Goal: Task Accomplishment & Management: Use online tool/utility

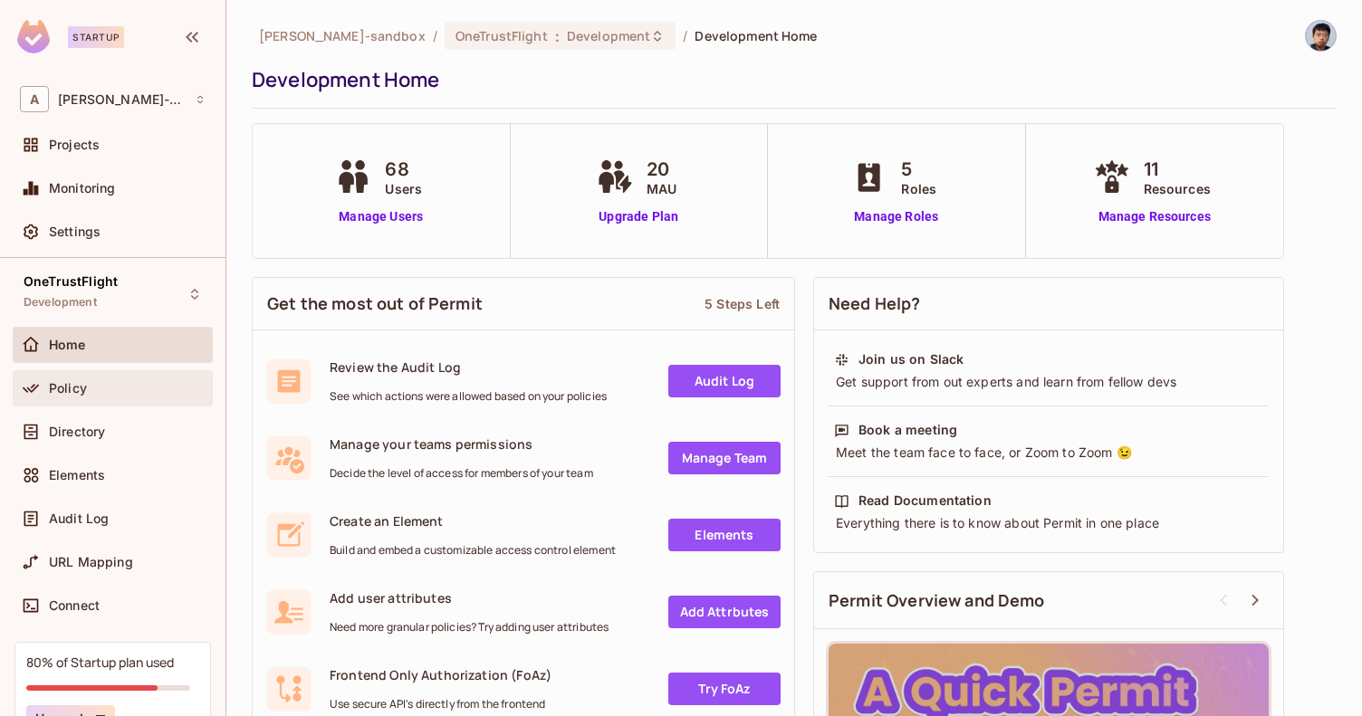
click at [87, 397] on div "Policy" at bounding box center [113, 389] width 186 height 22
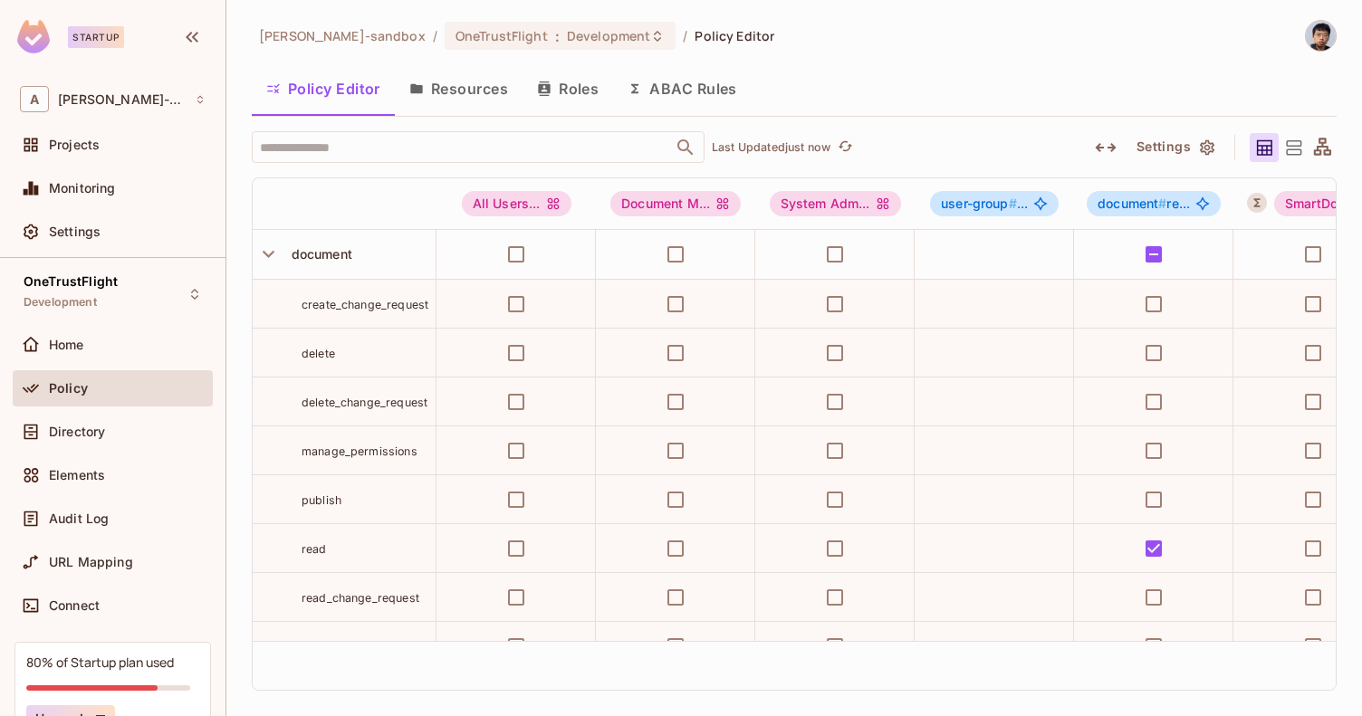
click at [683, 96] on button "ABAC Rules" at bounding box center [682, 88] width 139 height 45
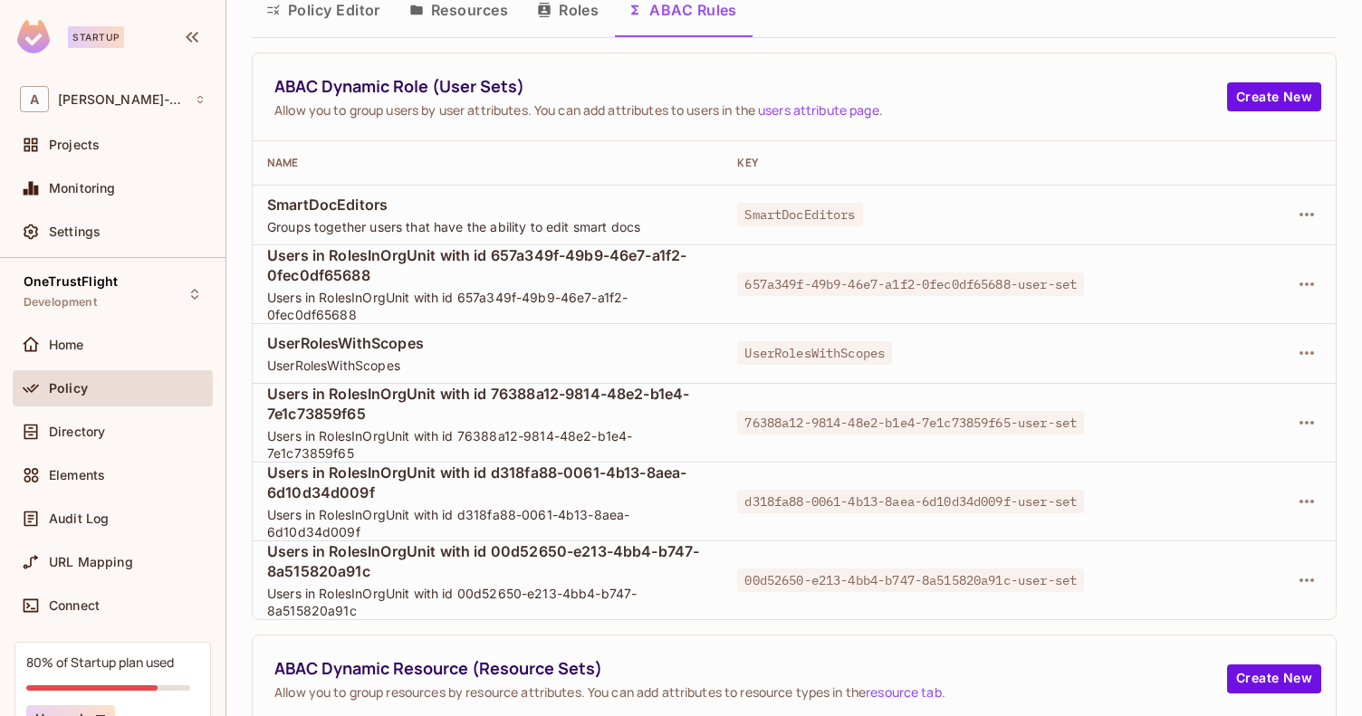
scroll to position [569, 0]
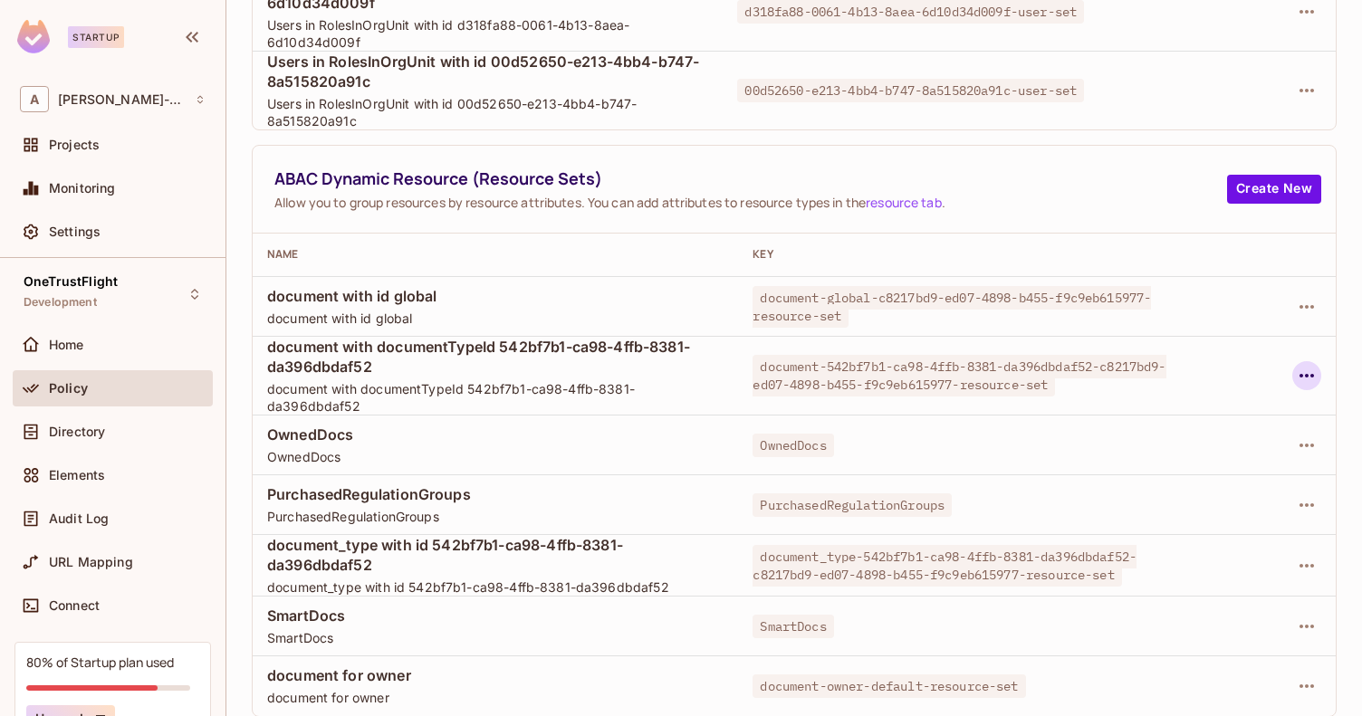
click at [1297, 373] on icon "button" at bounding box center [1307, 376] width 22 height 22
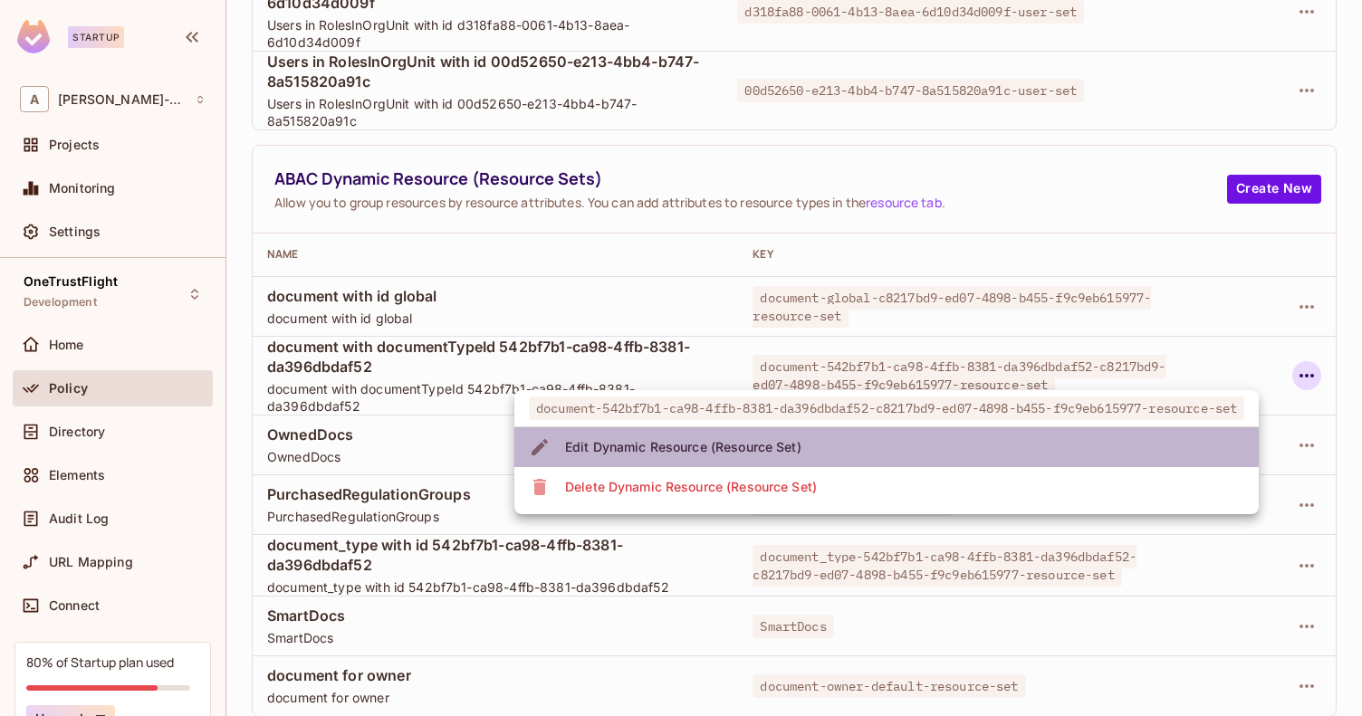
click at [649, 444] on div "Edit Dynamic Resource (Resource Set)" at bounding box center [683, 447] width 236 height 18
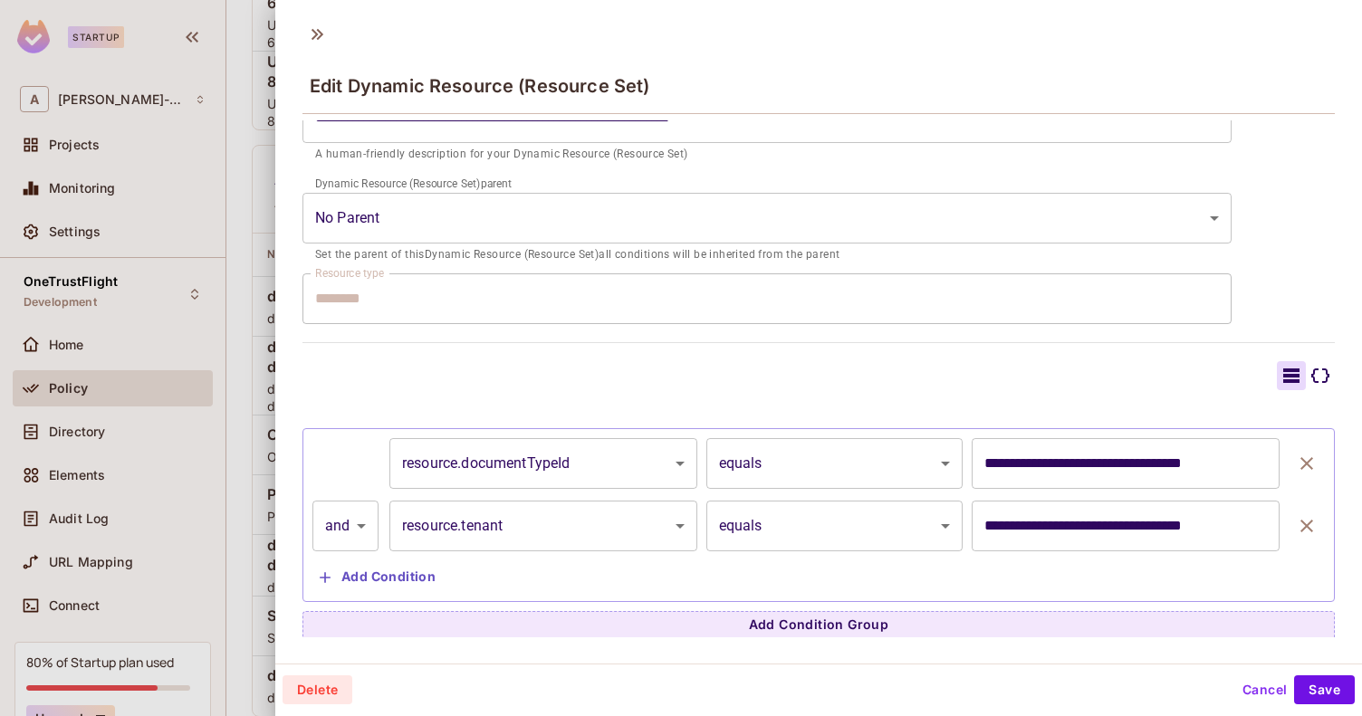
scroll to position [257, 0]
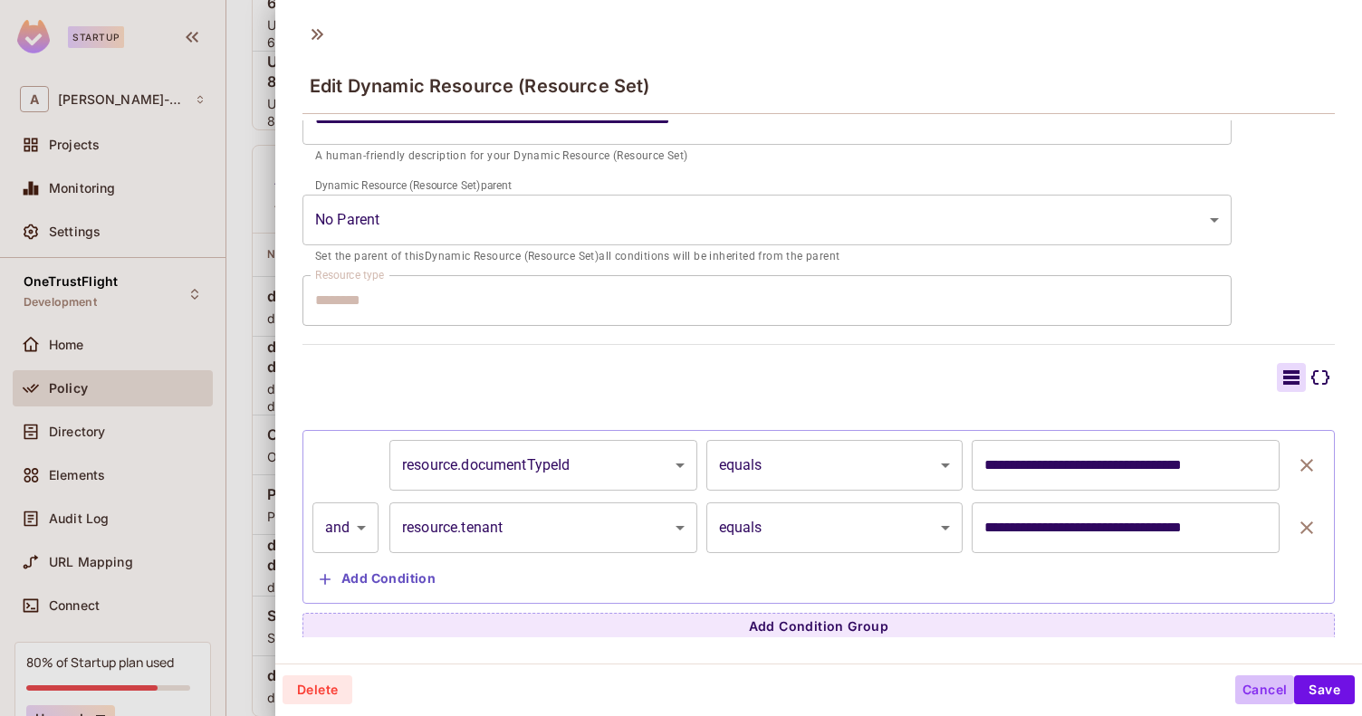
click at [1245, 688] on button "Cancel" at bounding box center [1264, 689] width 59 height 29
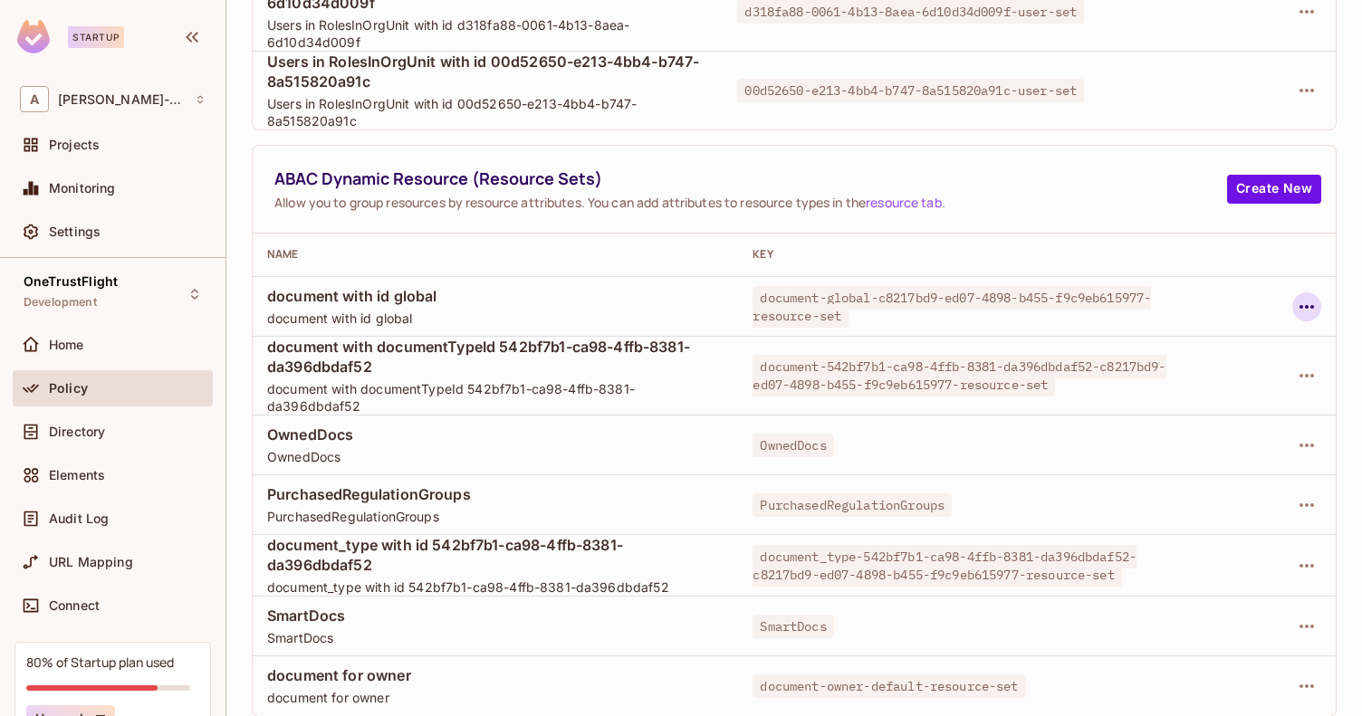
click at [1297, 298] on icon "button" at bounding box center [1307, 307] width 22 height 22
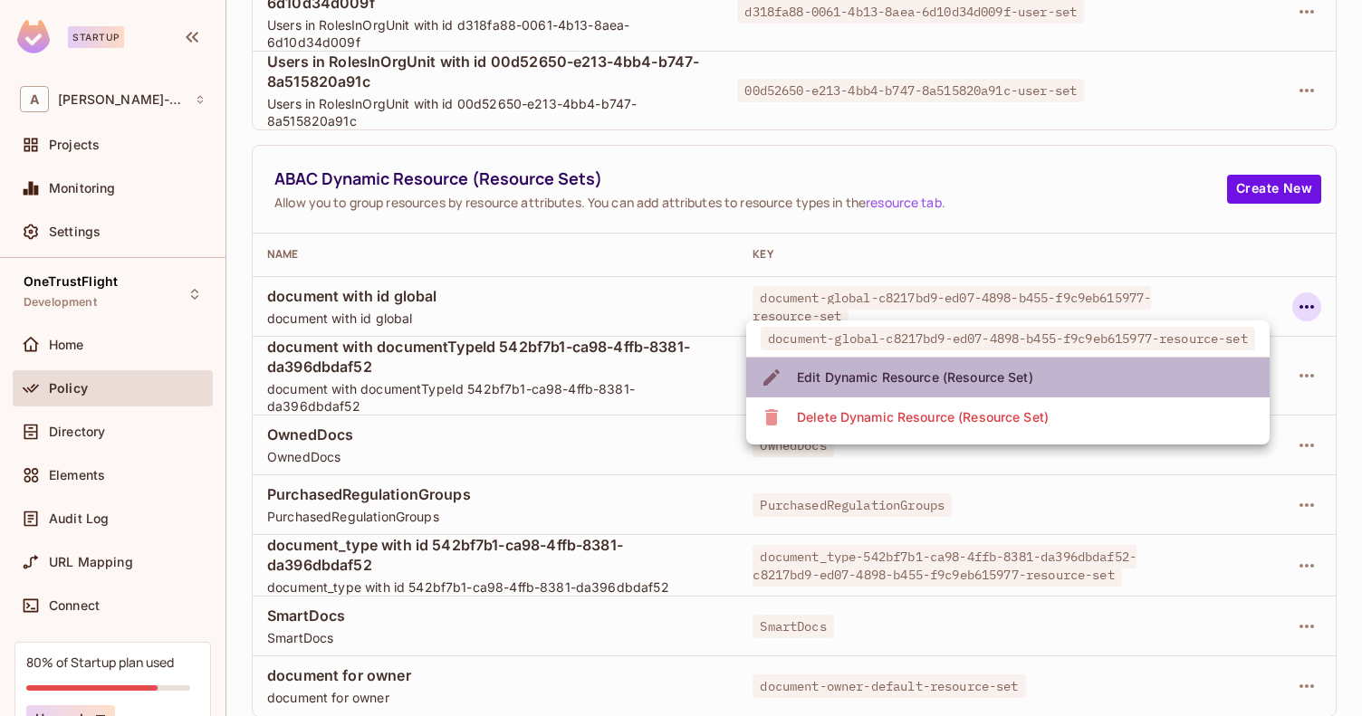
click at [1102, 369] on li "Edit Dynamic Resource (Resource Set)" at bounding box center [1007, 378] width 523 height 40
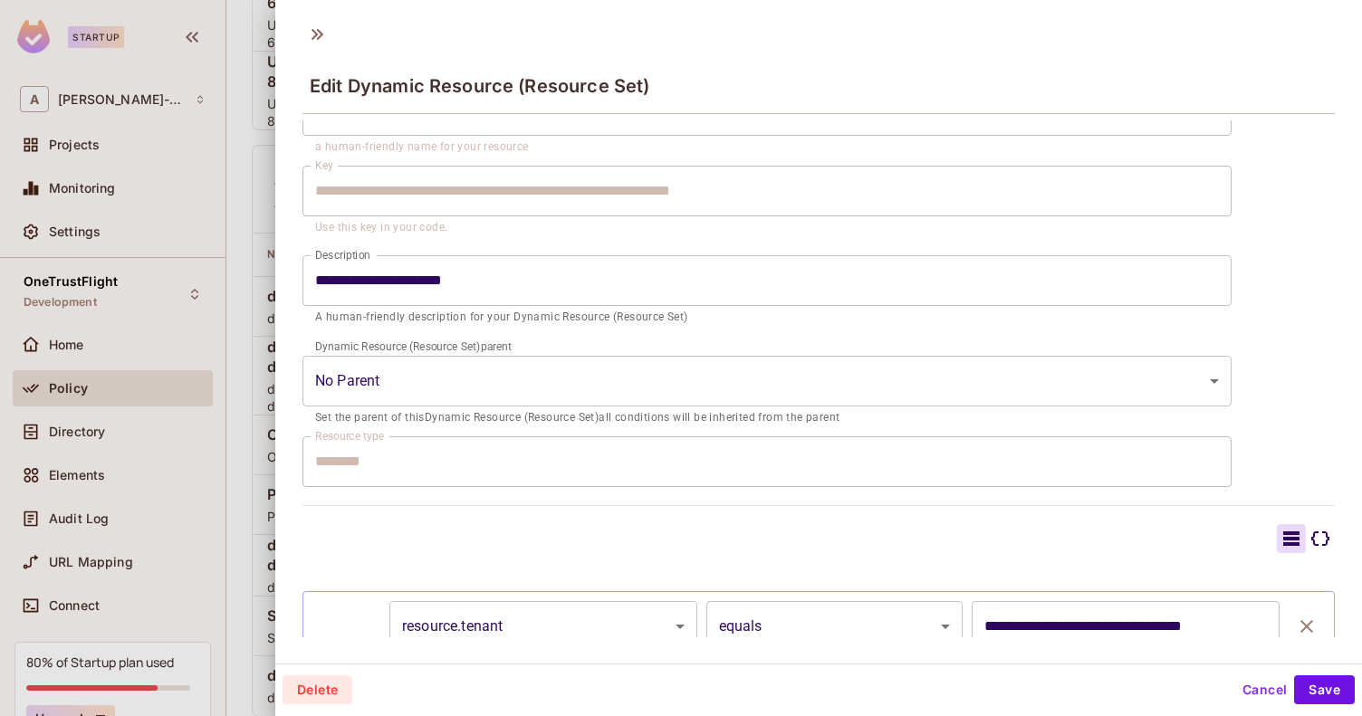
scroll to position [198, 0]
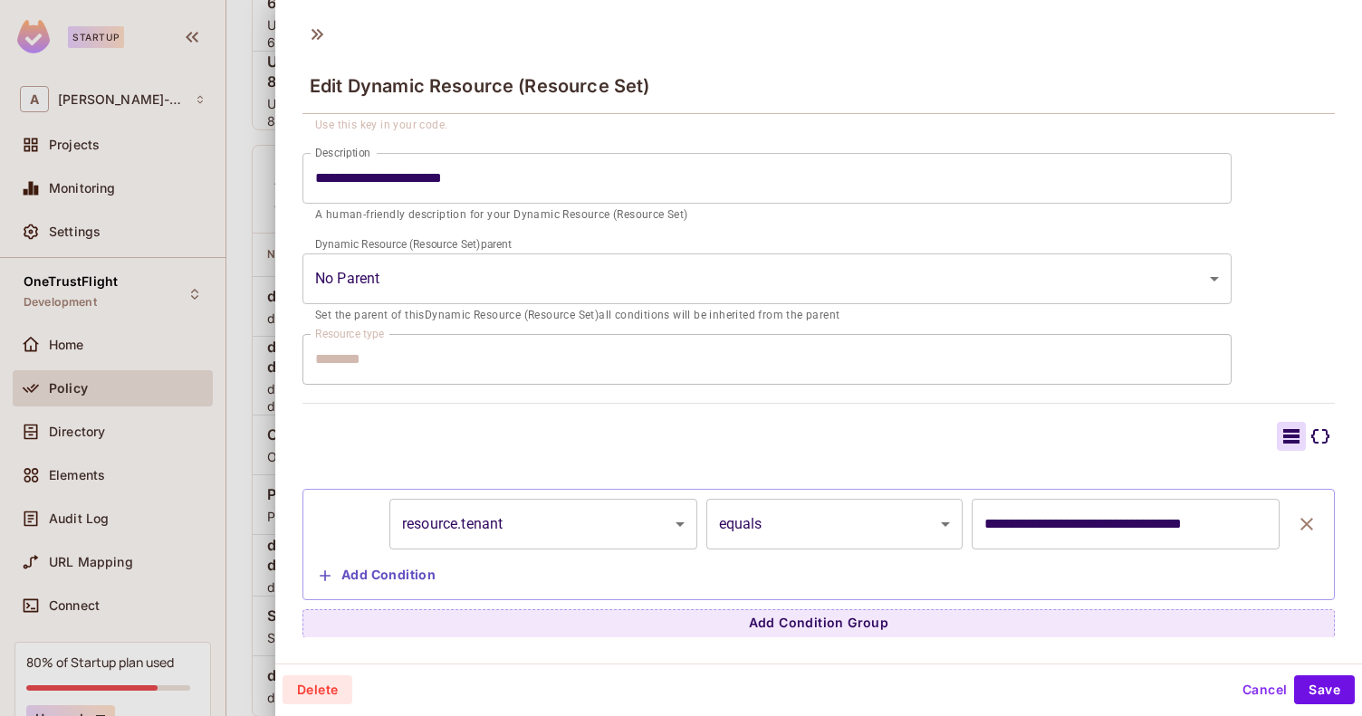
click at [1240, 692] on button "Cancel" at bounding box center [1264, 689] width 59 height 29
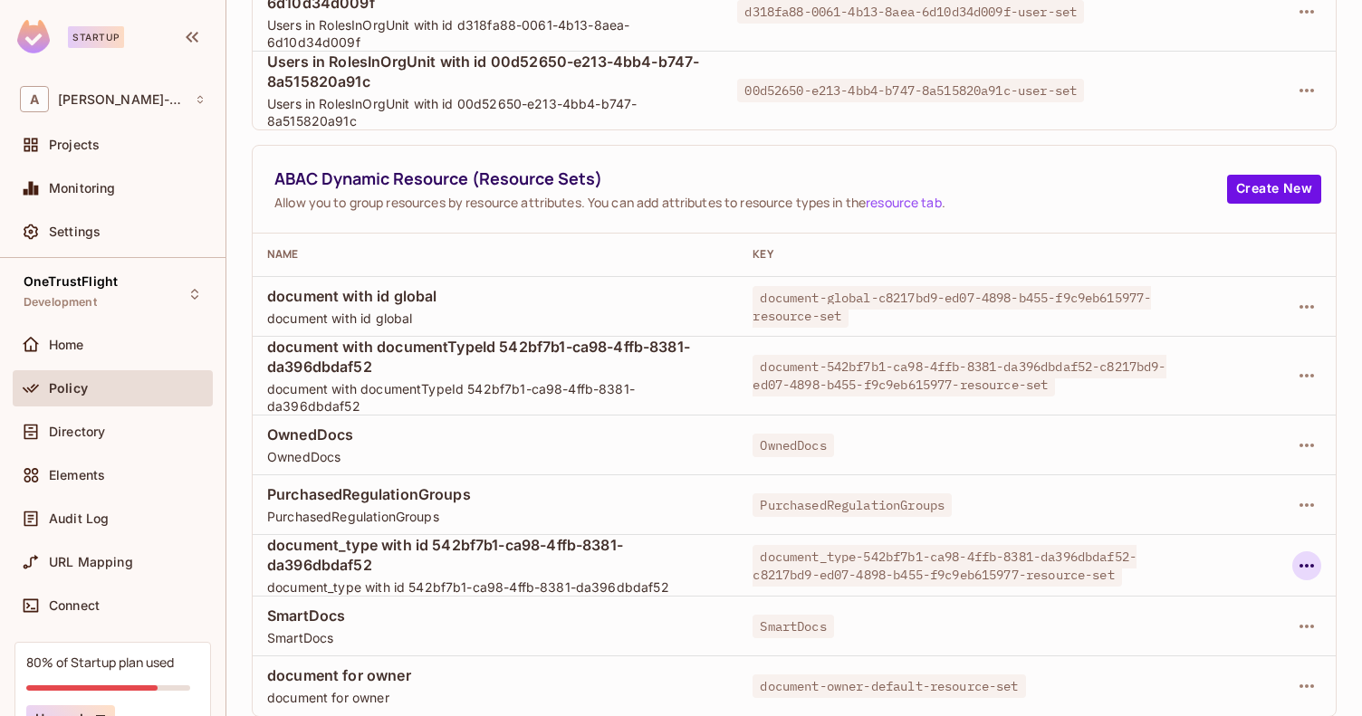
click at [1301, 562] on icon "button" at bounding box center [1307, 566] width 22 height 22
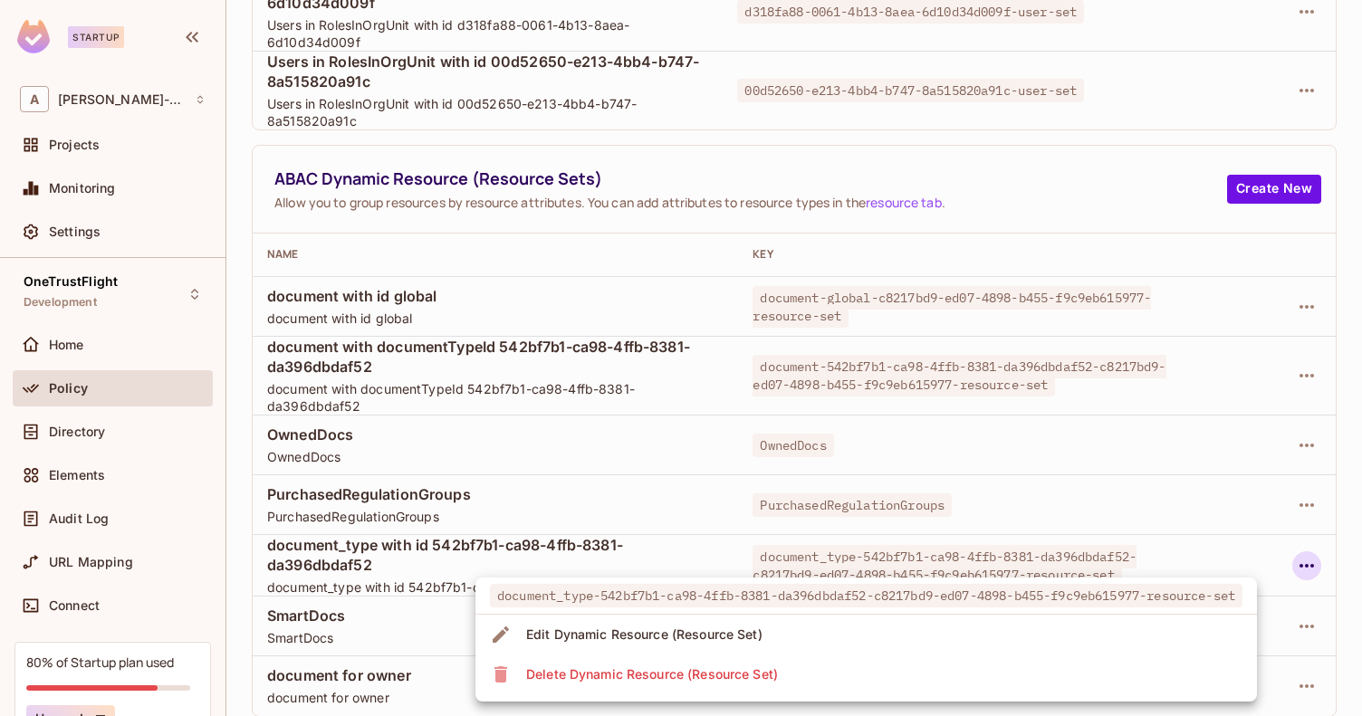
click at [1135, 619] on li "Edit Dynamic Resource (Resource Set)" at bounding box center [865, 635] width 781 height 40
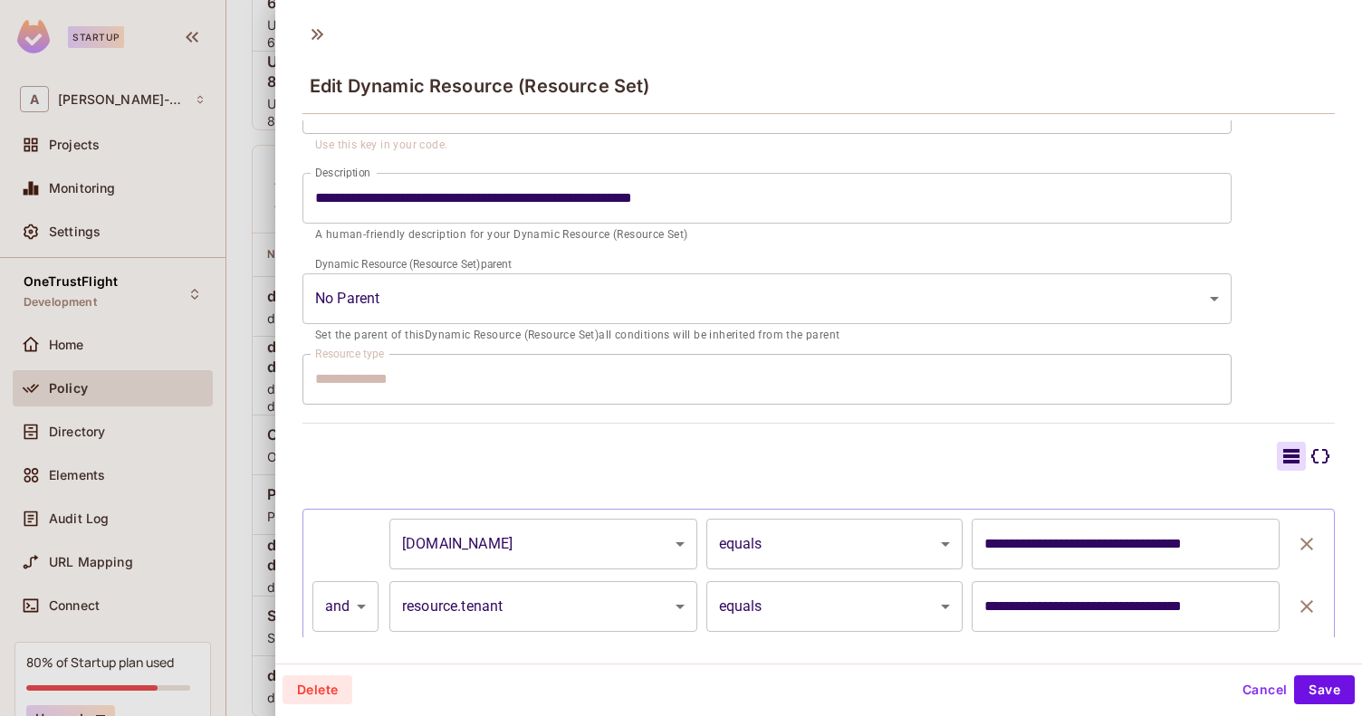
scroll to position [261, 0]
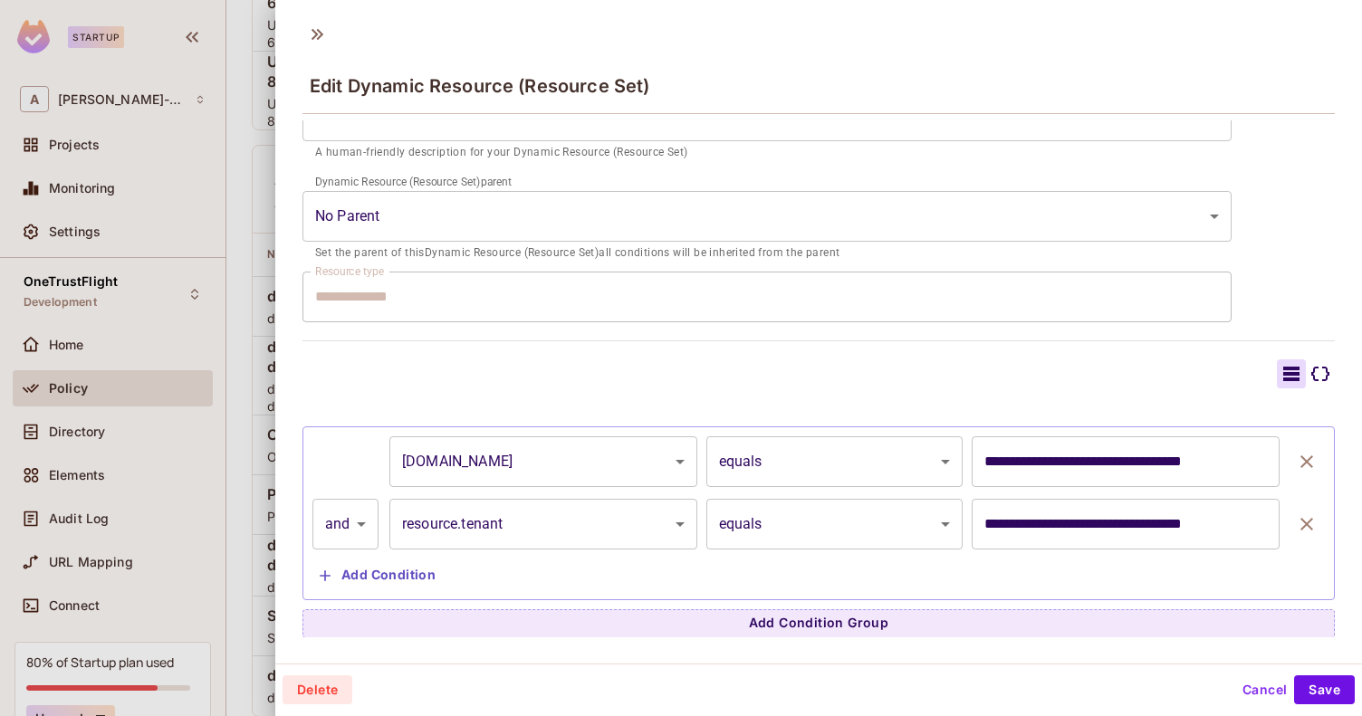
click at [1235, 687] on button "Cancel" at bounding box center [1264, 689] width 59 height 29
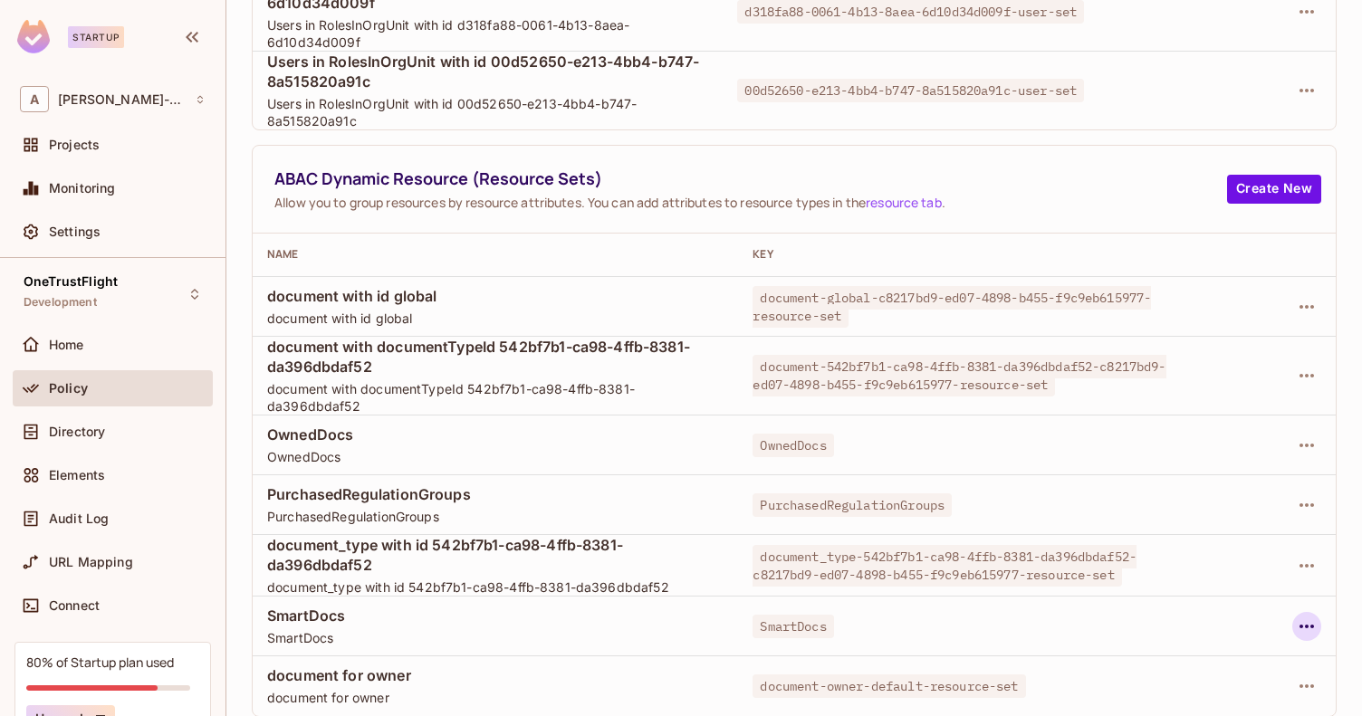
click at [1301, 635] on icon "button" at bounding box center [1307, 627] width 22 height 22
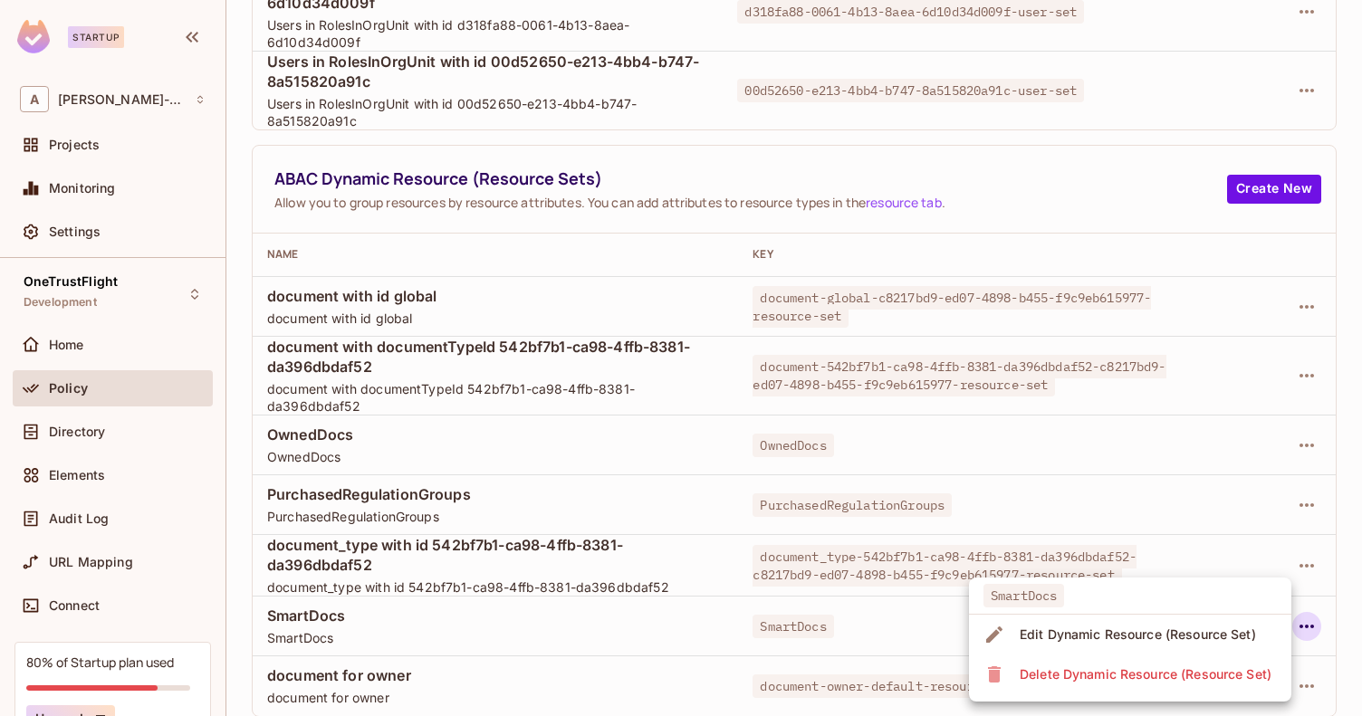
click at [1196, 629] on div "Edit Dynamic Resource (Resource Set)" at bounding box center [1137, 635] width 236 height 18
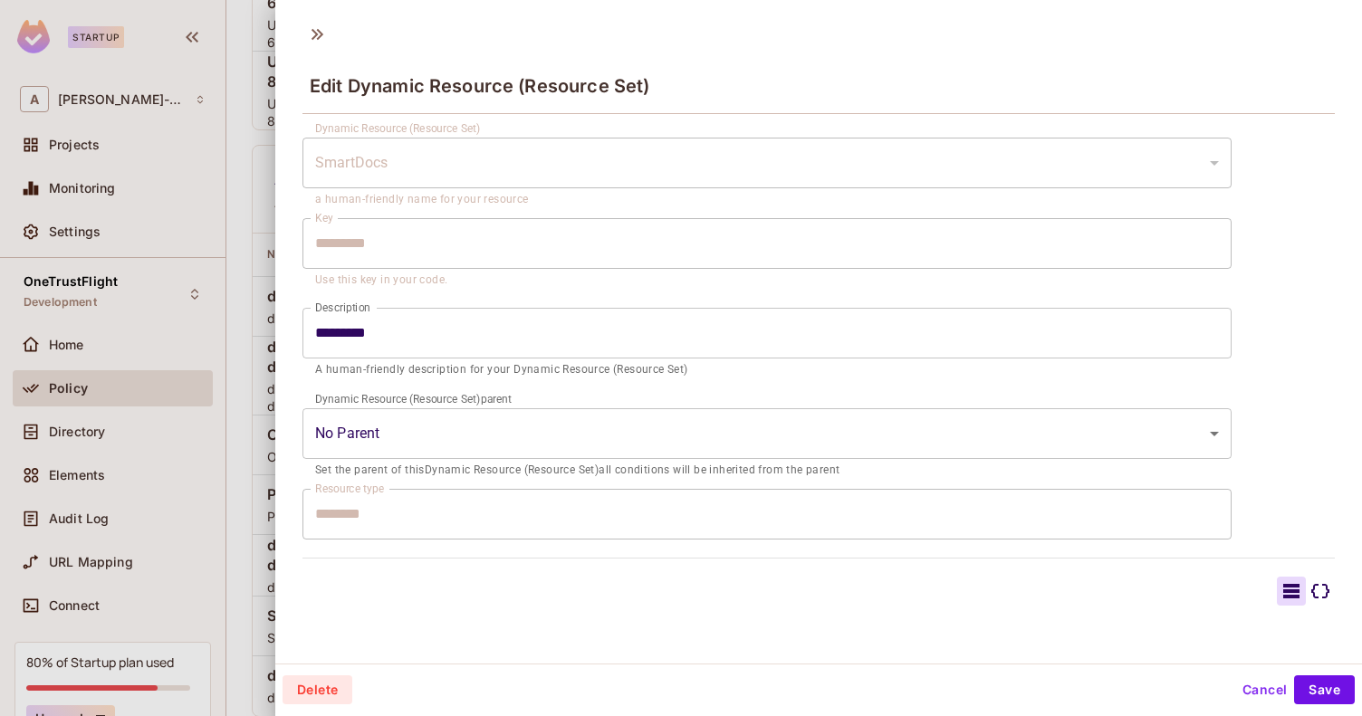
scroll to position [198, 0]
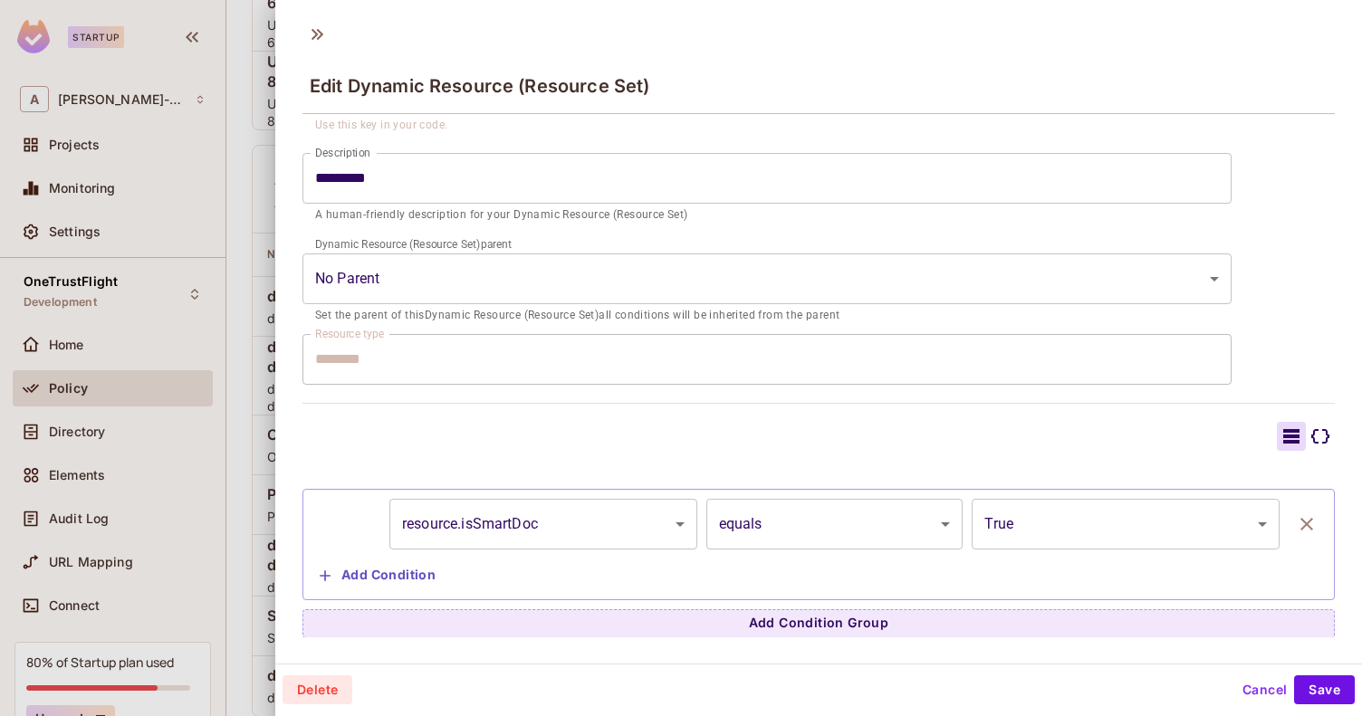
click at [1235, 681] on button "Cancel" at bounding box center [1264, 689] width 59 height 29
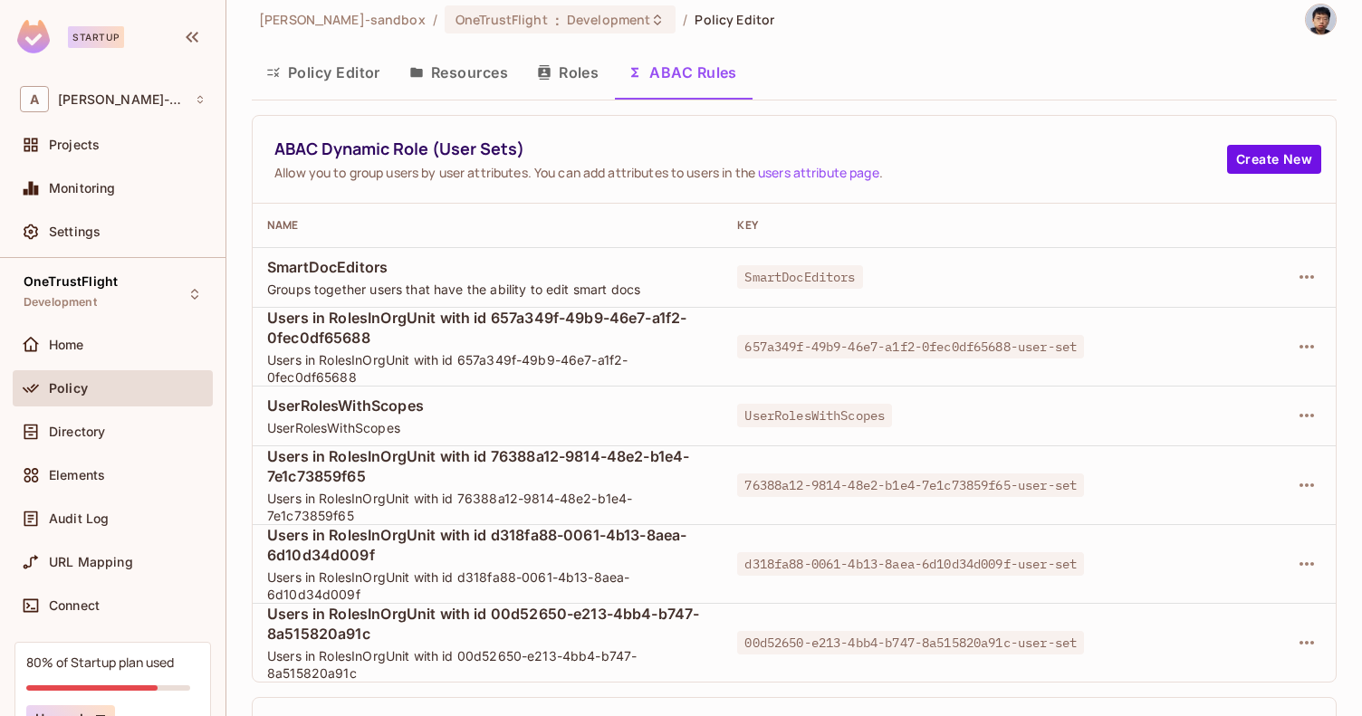
scroll to position [22, 0]
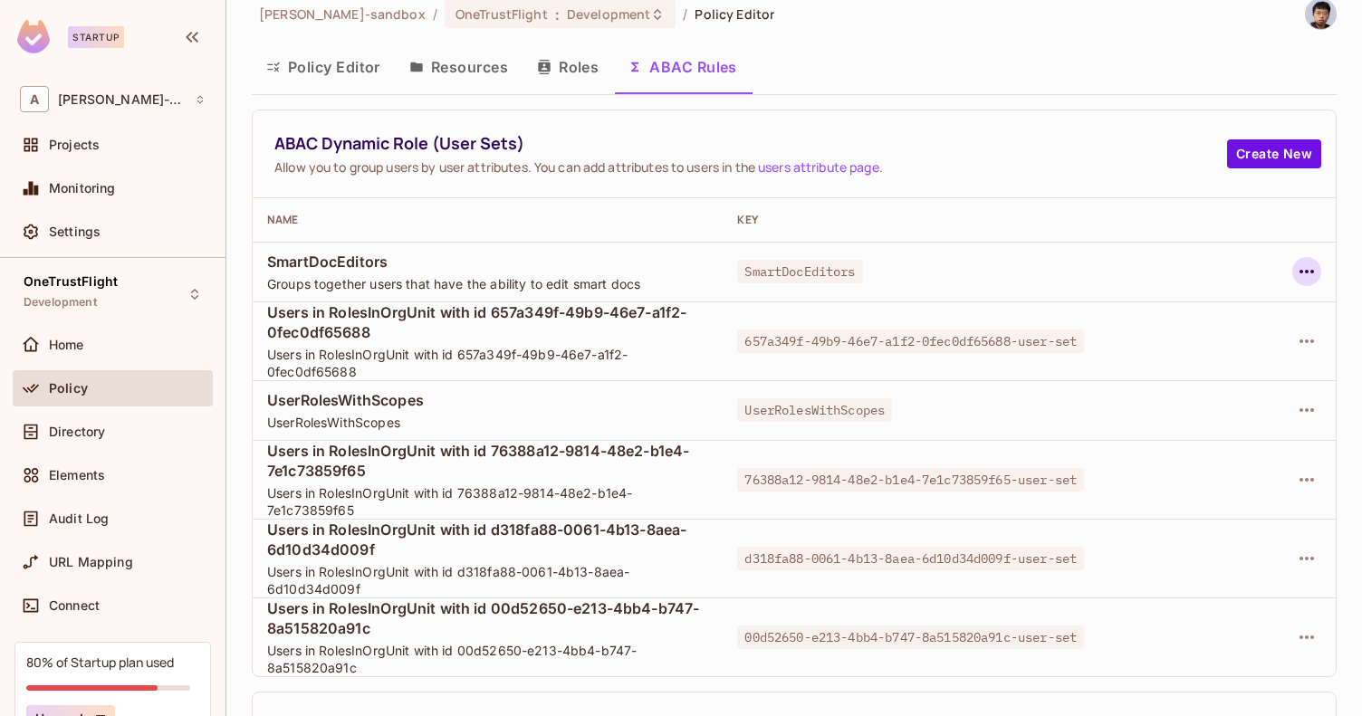
click at [1299, 270] on icon "button" at bounding box center [1306, 272] width 14 height 4
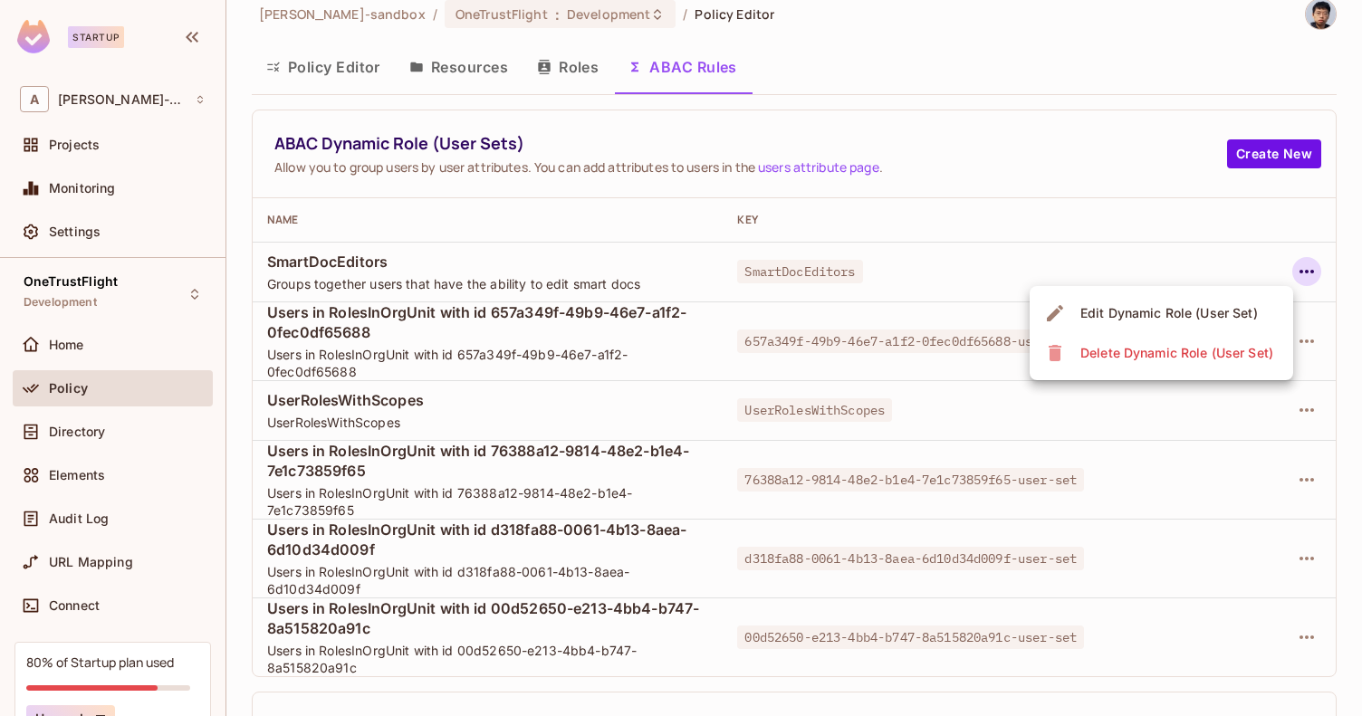
click at [1233, 310] on div "Edit Dynamic Role (User Set)" at bounding box center [1168, 313] width 177 height 18
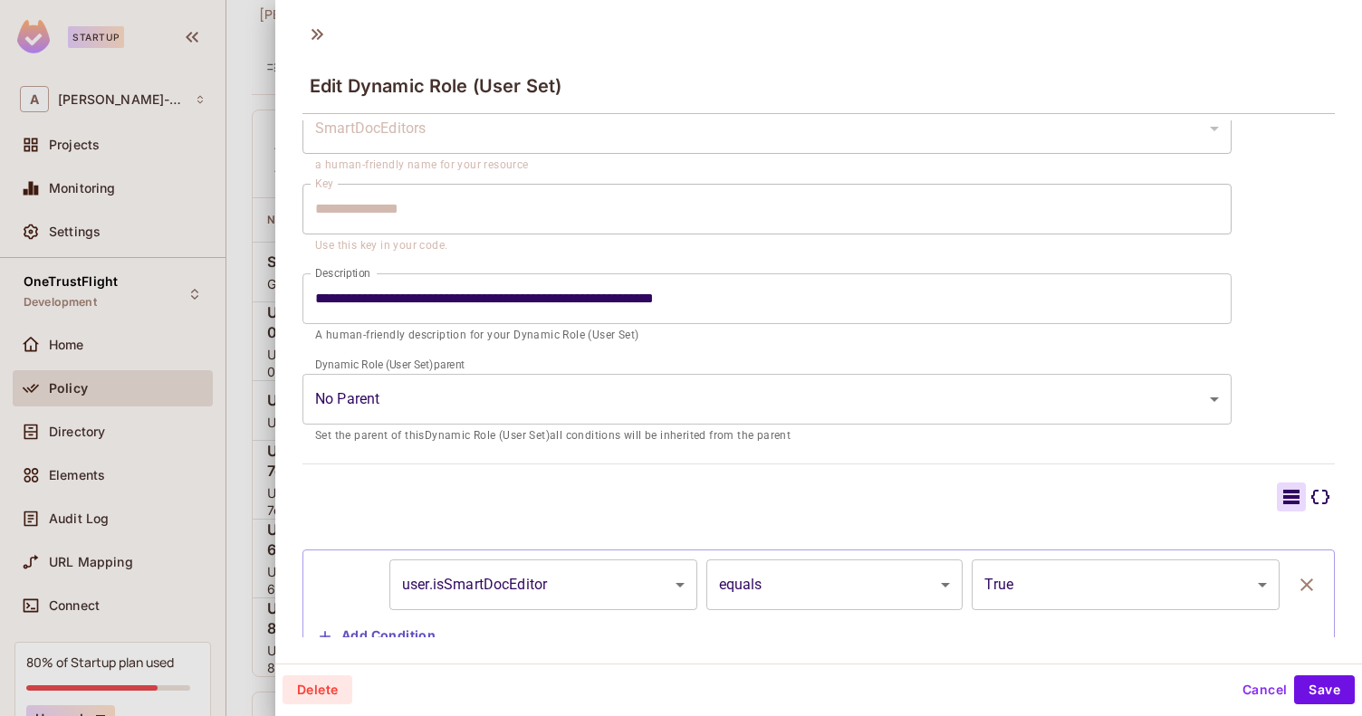
scroll to position [139, 0]
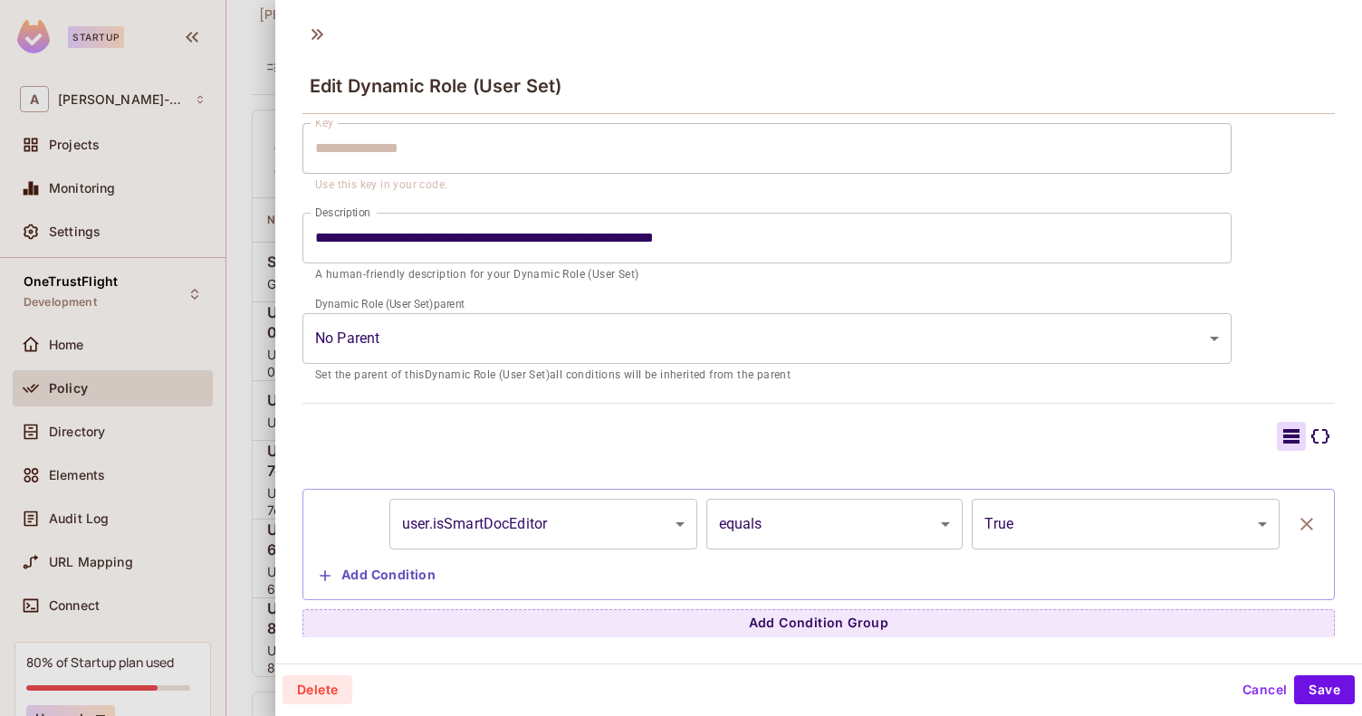
click at [1241, 685] on button "Cancel" at bounding box center [1264, 689] width 59 height 29
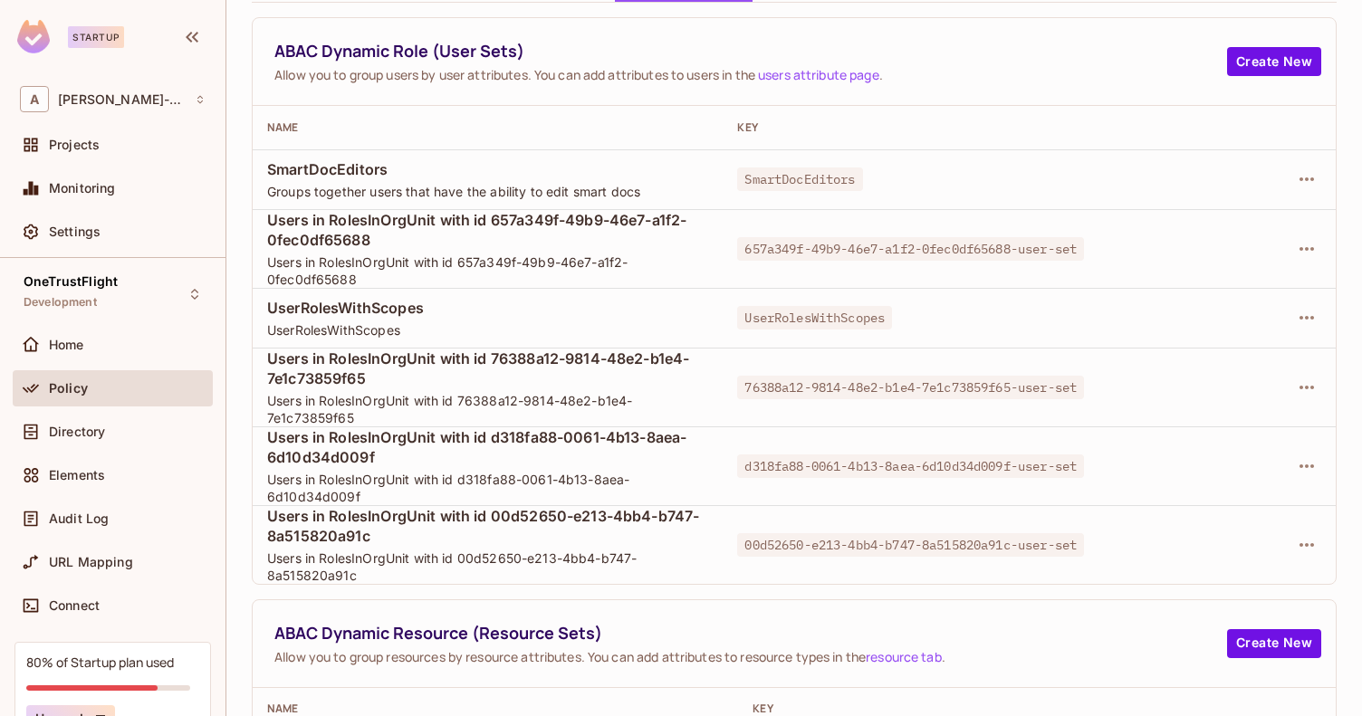
scroll to position [107, 0]
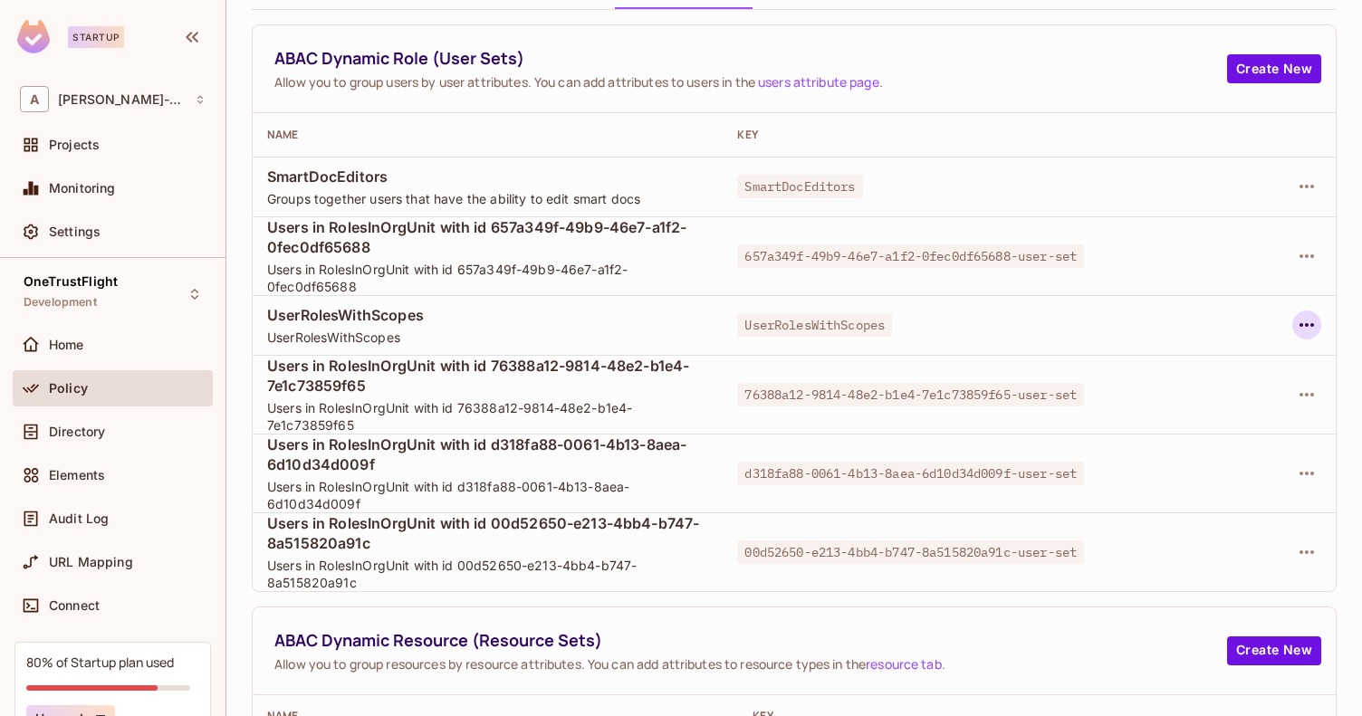
click at [1299, 326] on icon "button" at bounding box center [1306, 325] width 14 height 4
click at [1233, 359] on div "Edit Dynamic Role (User Set)" at bounding box center [1168, 367] width 177 height 18
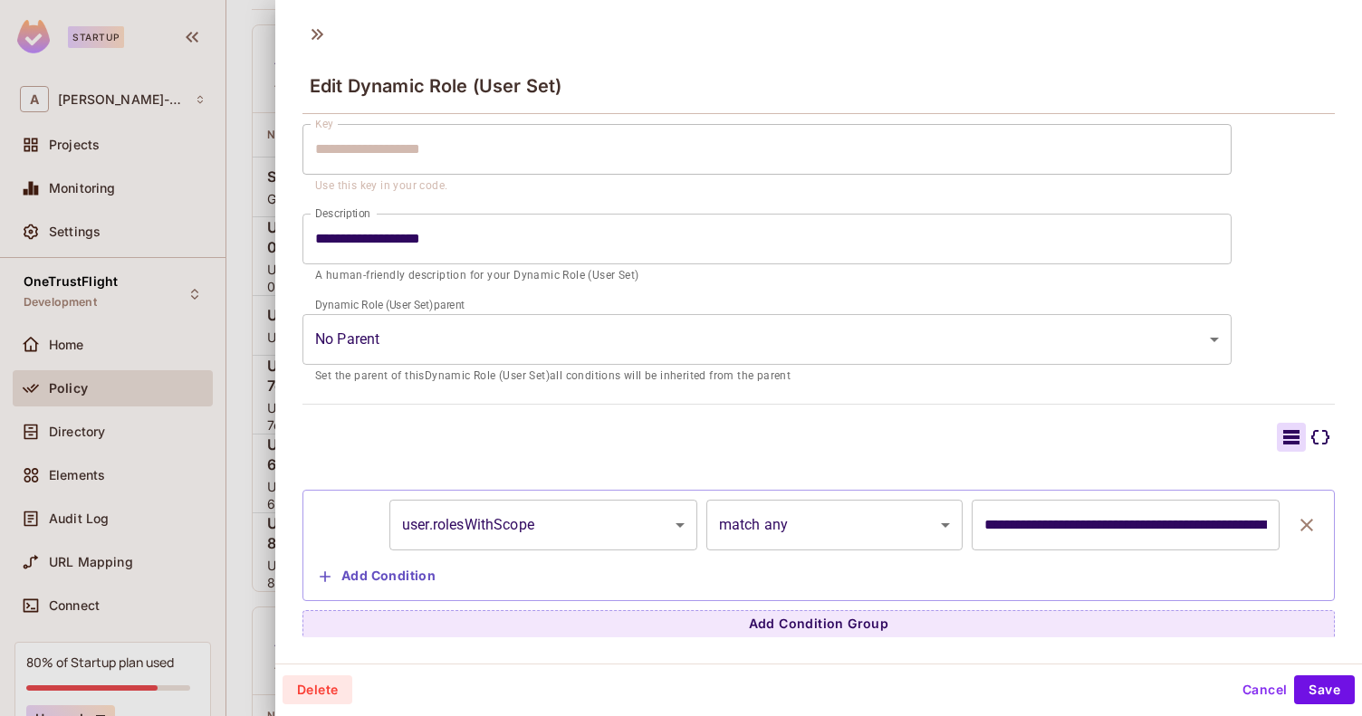
scroll to position [139, 0]
click at [1239, 695] on button "Cancel" at bounding box center [1264, 689] width 59 height 29
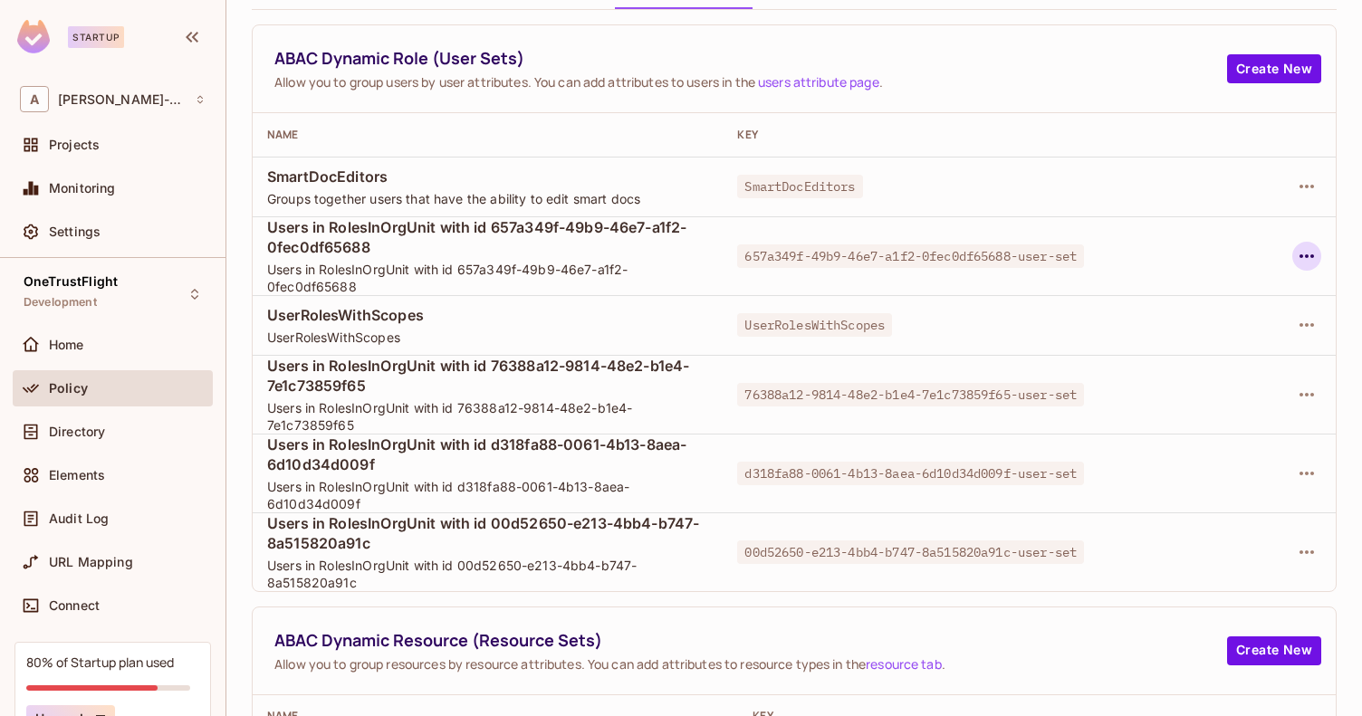
click at [1296, 256] on icon "button" at bounding box center [1307, 256] width 22 height 22
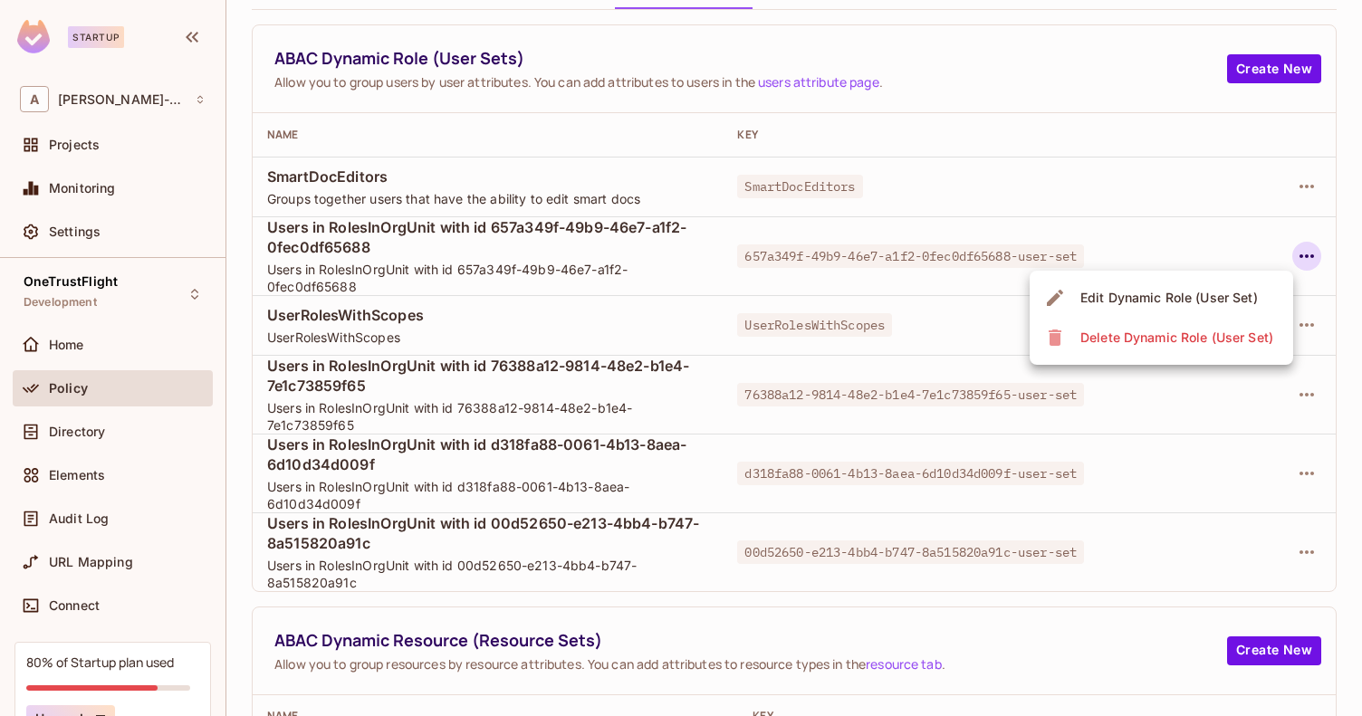
click at [1225, 290] on div "Edit Dynamic Role (User Set)" at bounding box center [1168, 298] width 177 height 18
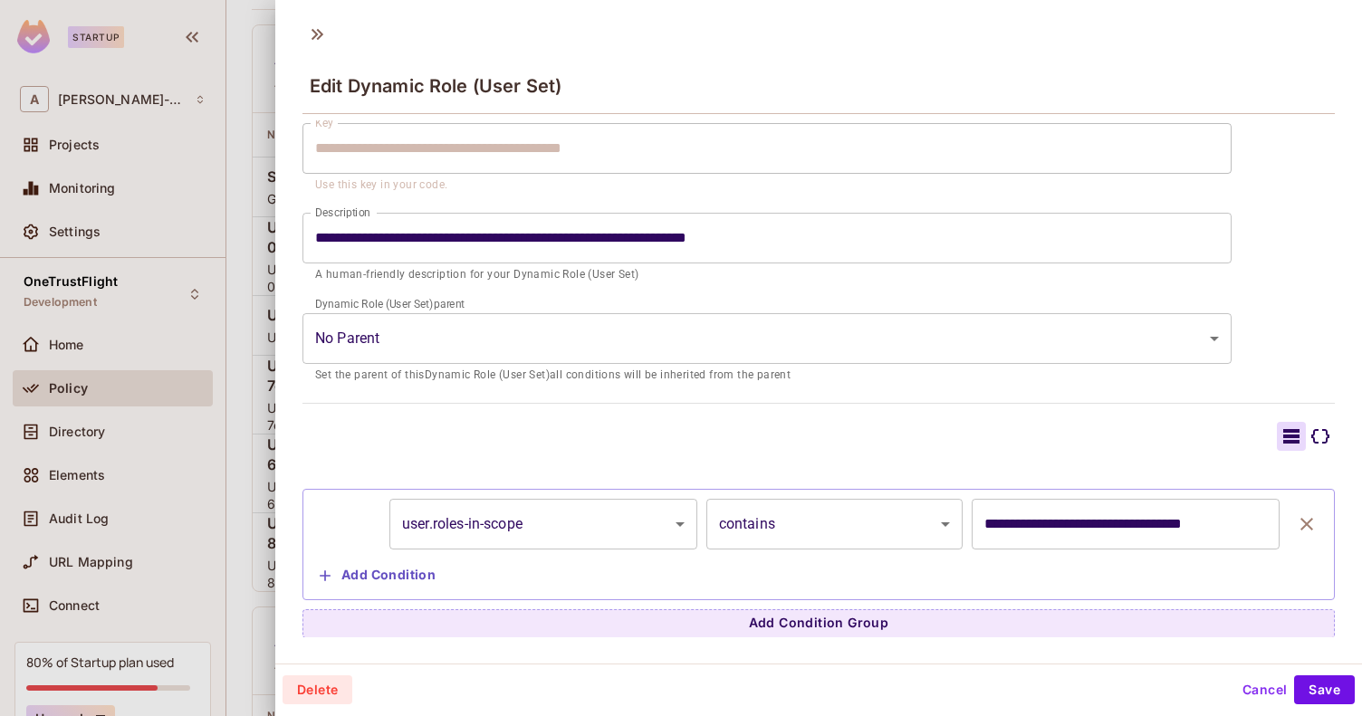
click at [1238, 690] on button "Cancel" at bounding box center [1264, 689] width 59 height 29
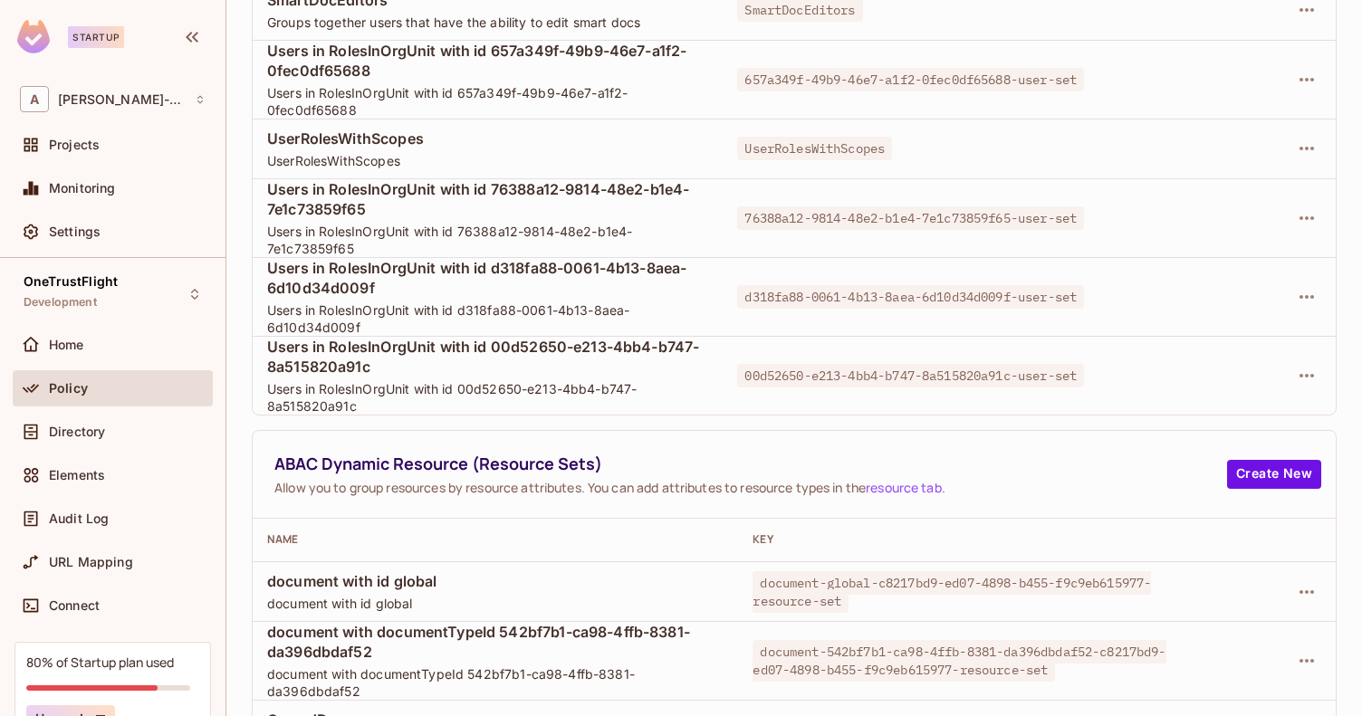
scroll to position [0, 0]
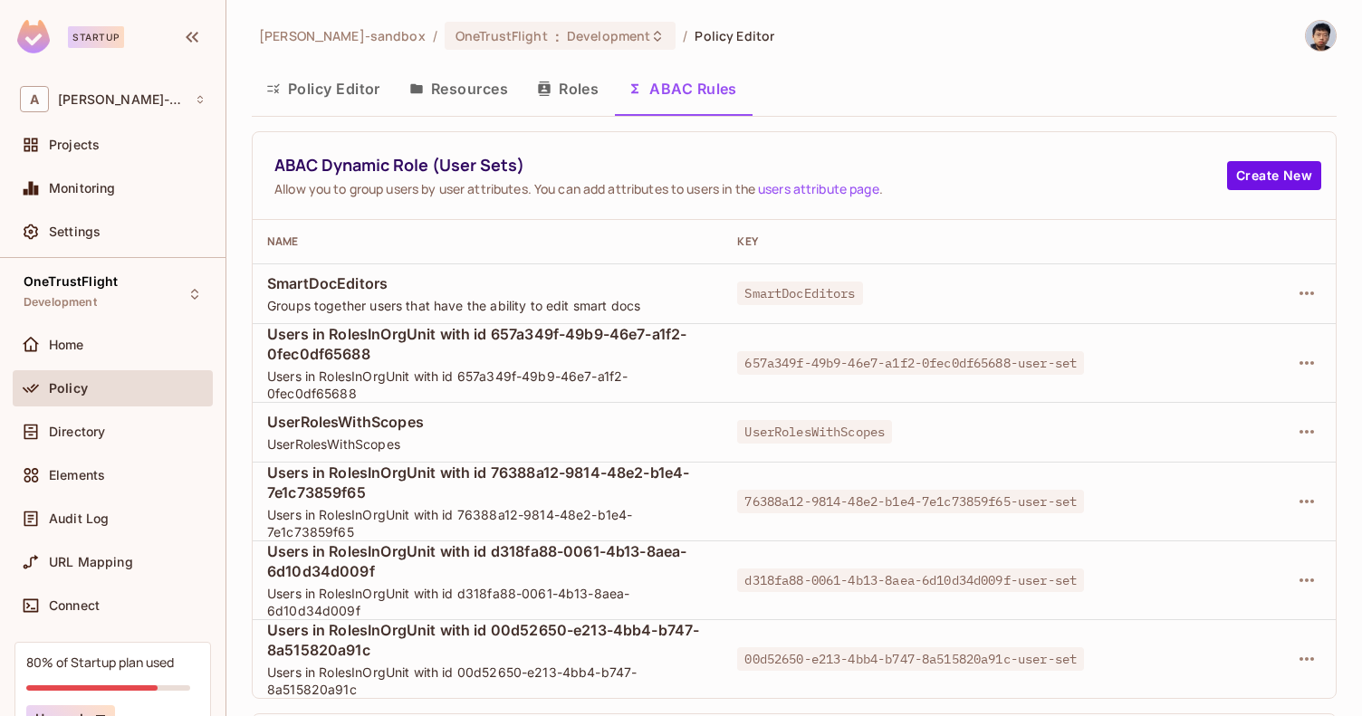
click at [321, 79] on button "Policy Editor" at bounding box center [323, 88] width 143 height 45
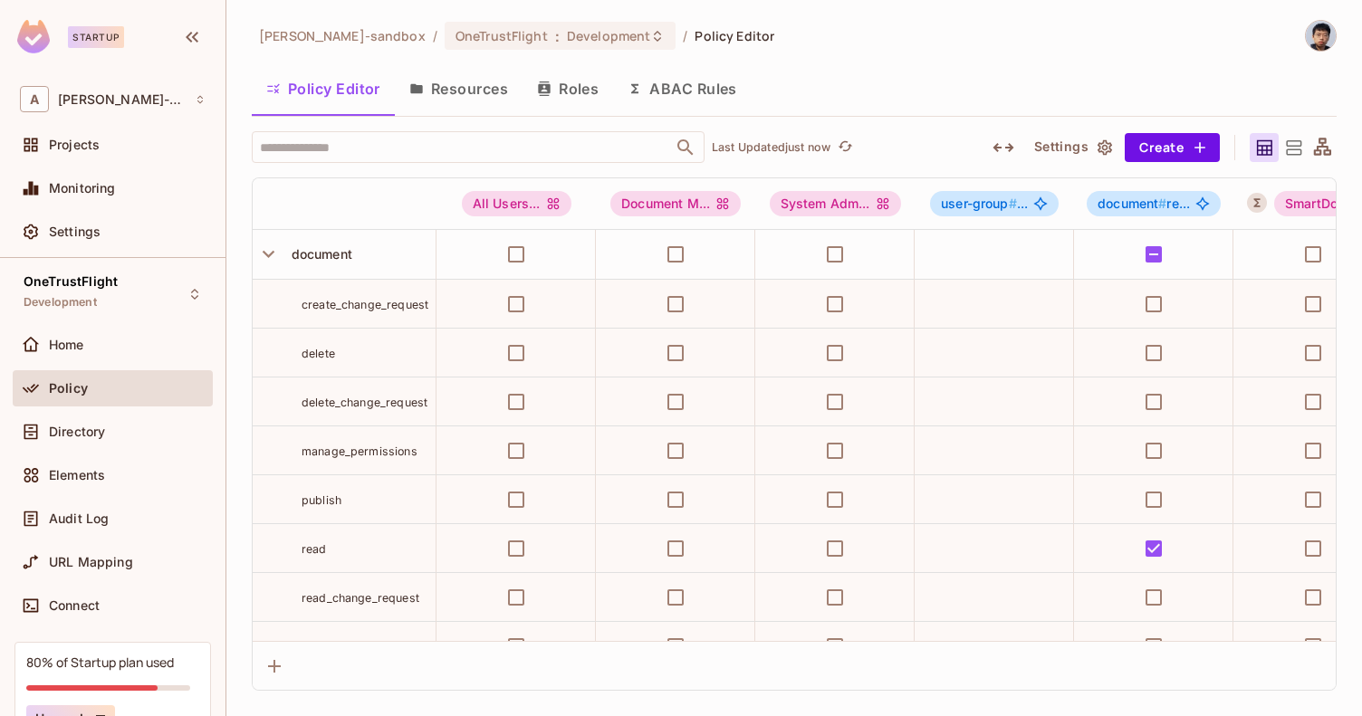
click at [1316, 152] on icon at bounding box center [1322, 148] width 23 height 23
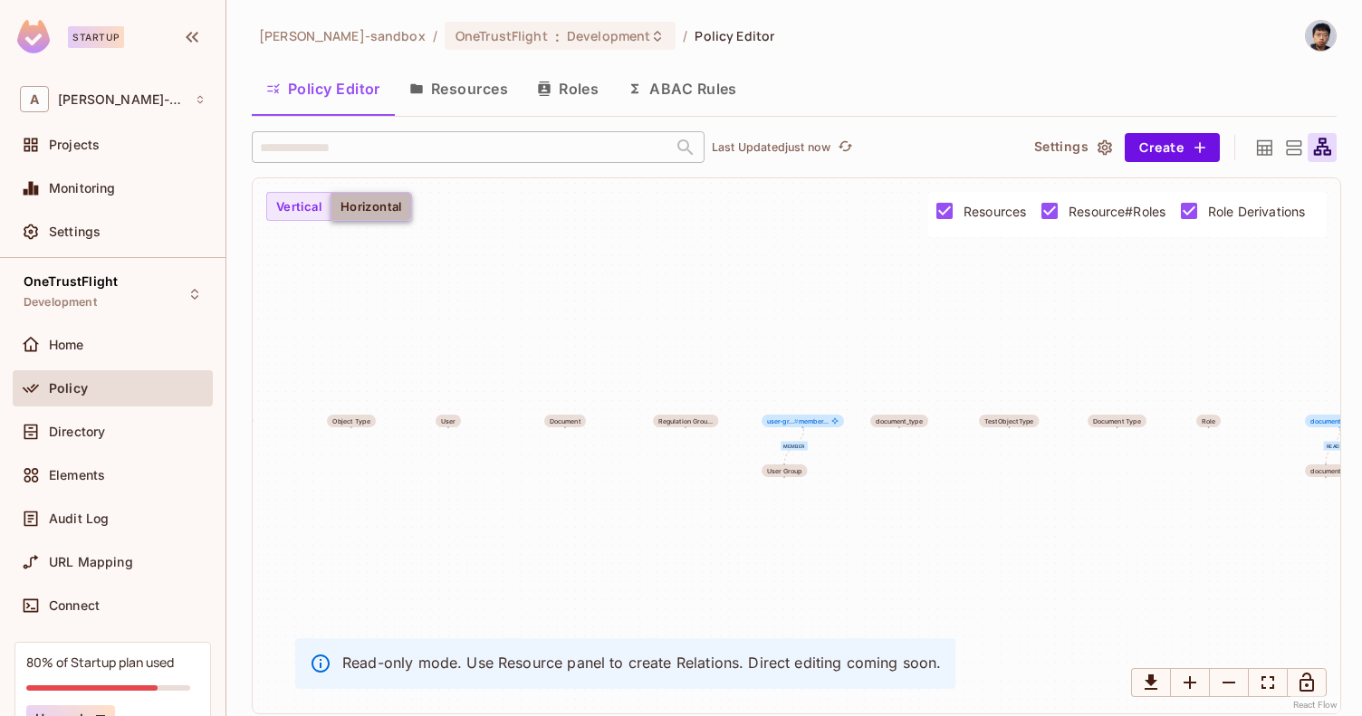
click at [352, 206] on button "Horizontal" at bounding box center [370, 206] width 81 height 29
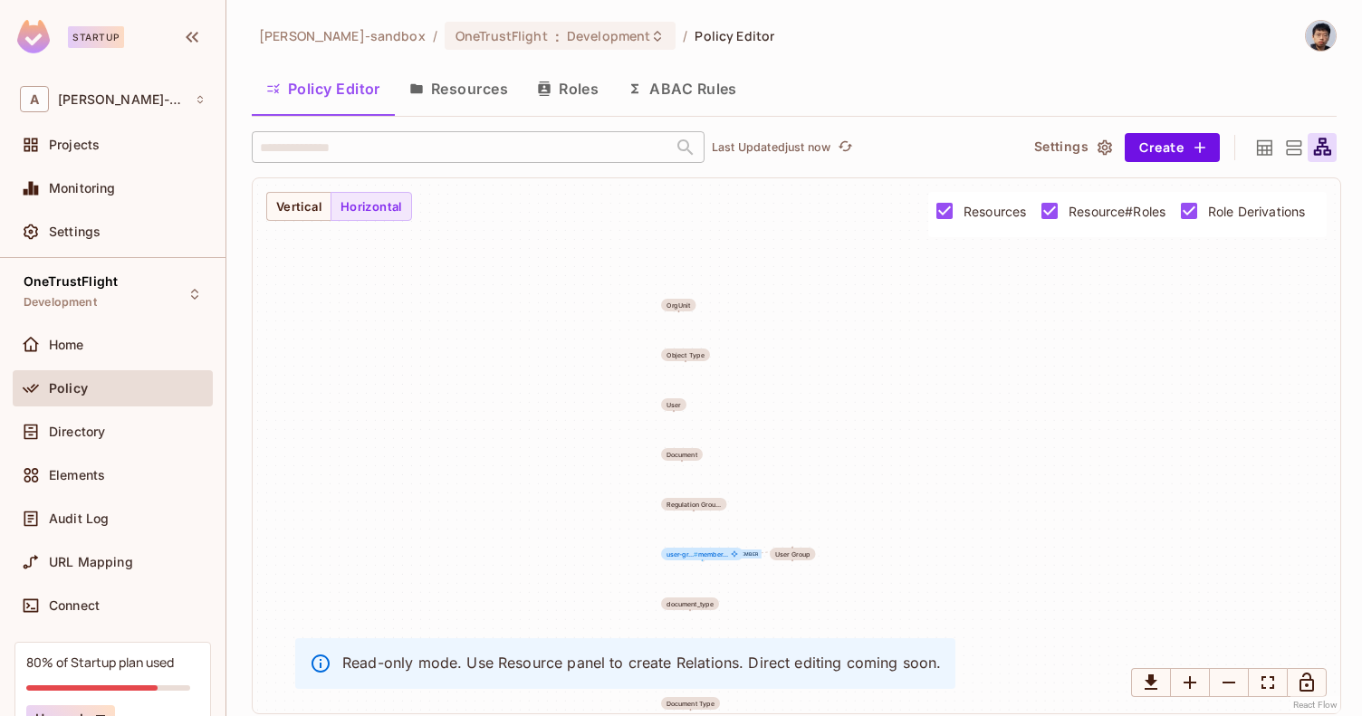
drag, startPoint x: 486, startPoint y: 449, endPoint x: 949, endPoint y: 320, distance: 480.4
click at [949, 320] on div "member read OrgUnit Object Type User Document Regulation Grou... User Group use…" at bounding box center [796, 445] width 1087 height 535
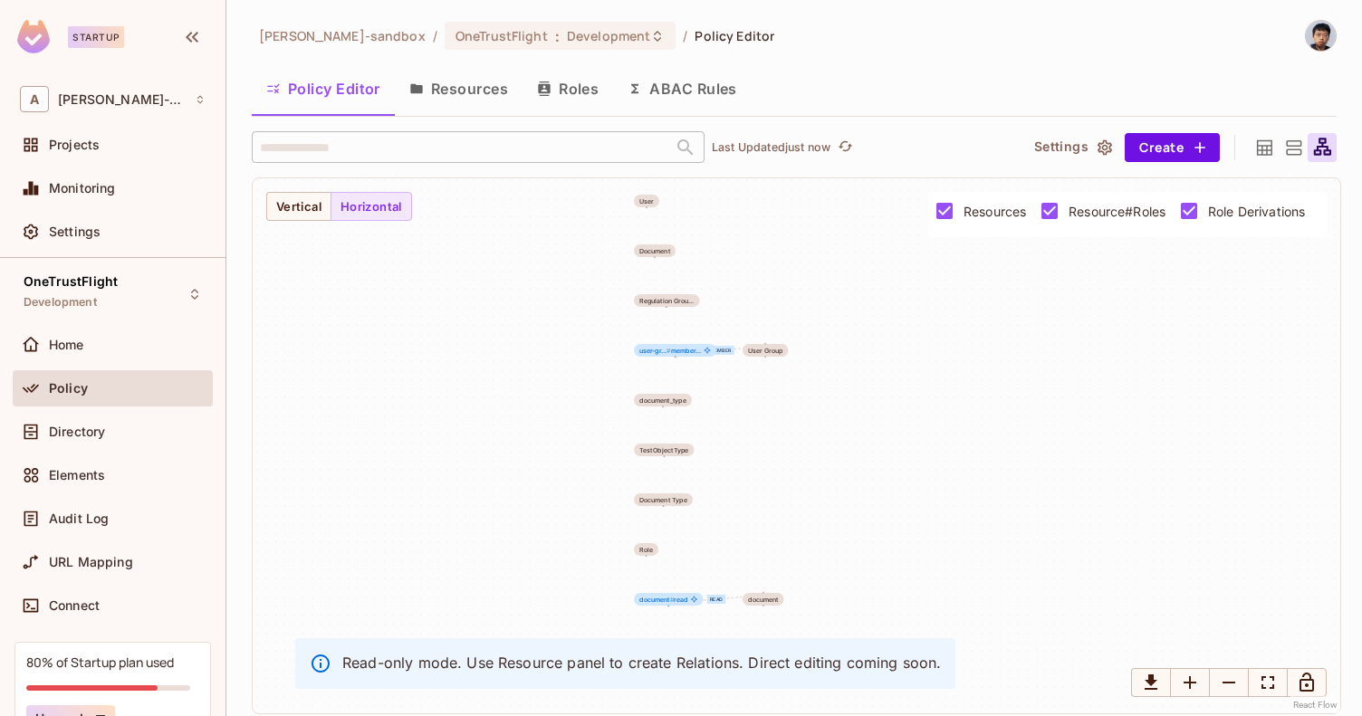
drag, startPoint x: 920, startPoint y: 552, endPoint x: 869, endPoint y: 367, distance: 192.4
click at [869, 367] on div "member read OrgUnit Object Type User Document Regulation Grou... User Group use…" at bounding box center [796, 445] width 1087 height 535
click at [1187, 687] on icon "Zoom In" at bounding box center [1190, 683] width 22 height 22
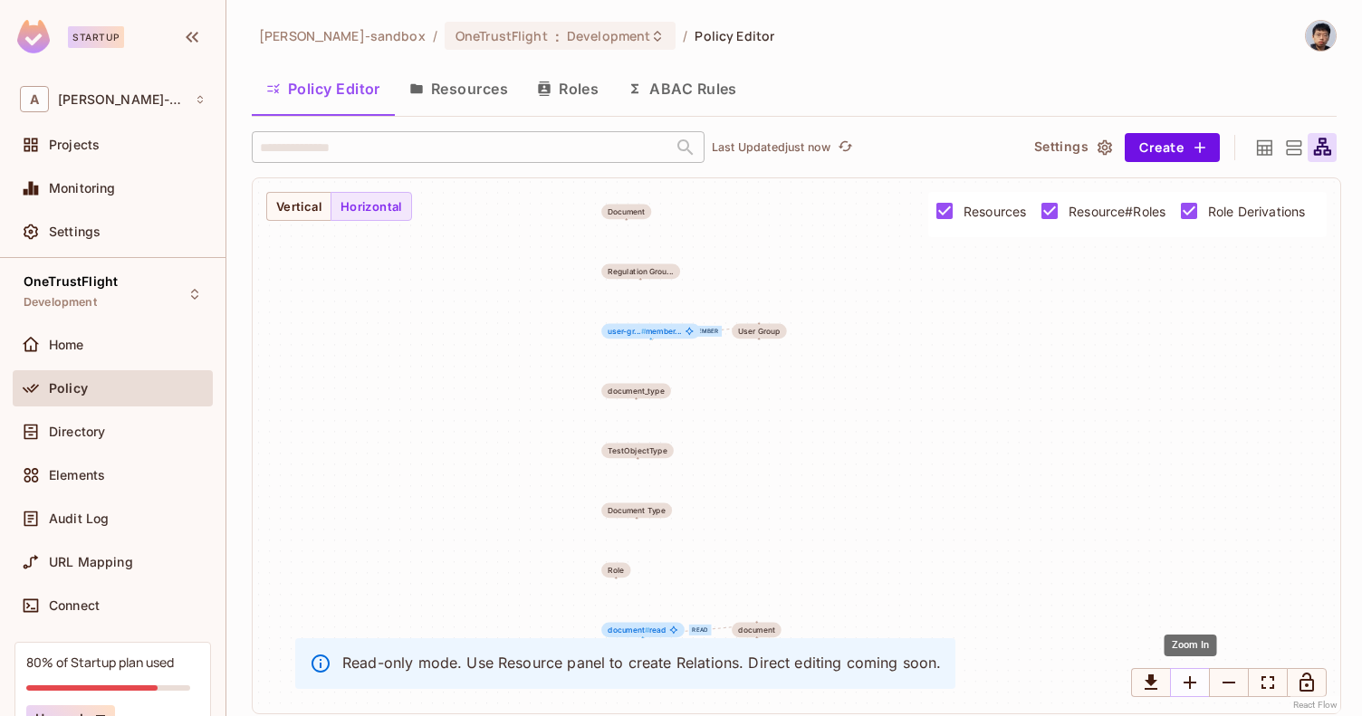
click at [1187, 687] on icon "Zoom In" at bounding box center [1190, 683] width 22 height 22
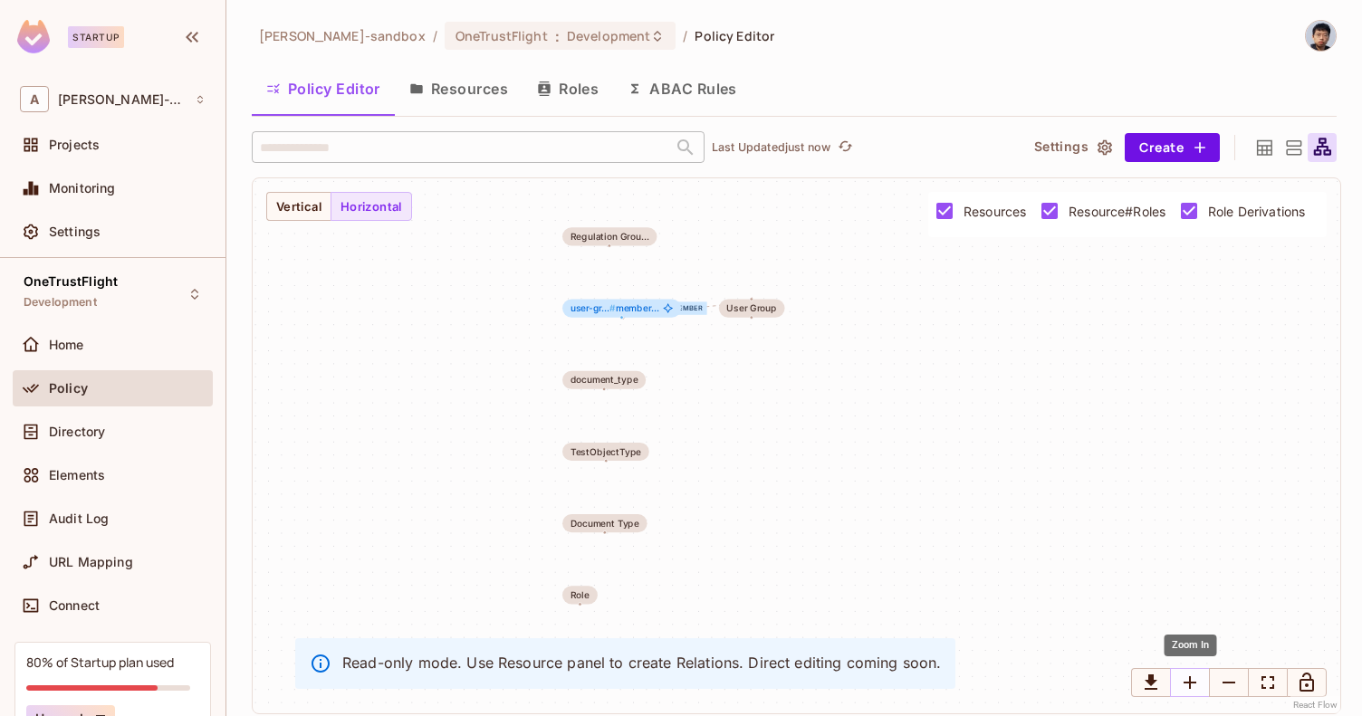
click at [1188, 687] on icon "Zoom In" at bounding box center [1190, 683] width 22 height 22
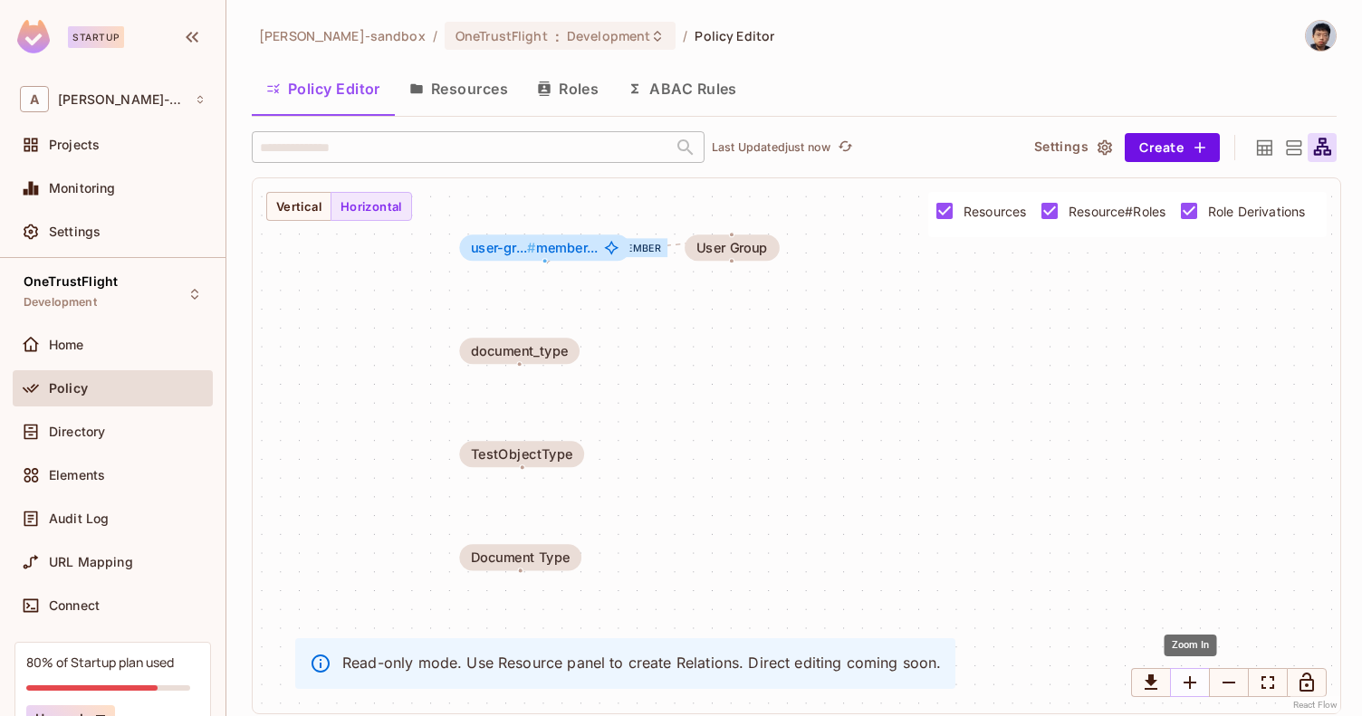
click at [1188, 687] on icon "Zoom In" at bounding box center [1190, 683] width 22 height 22
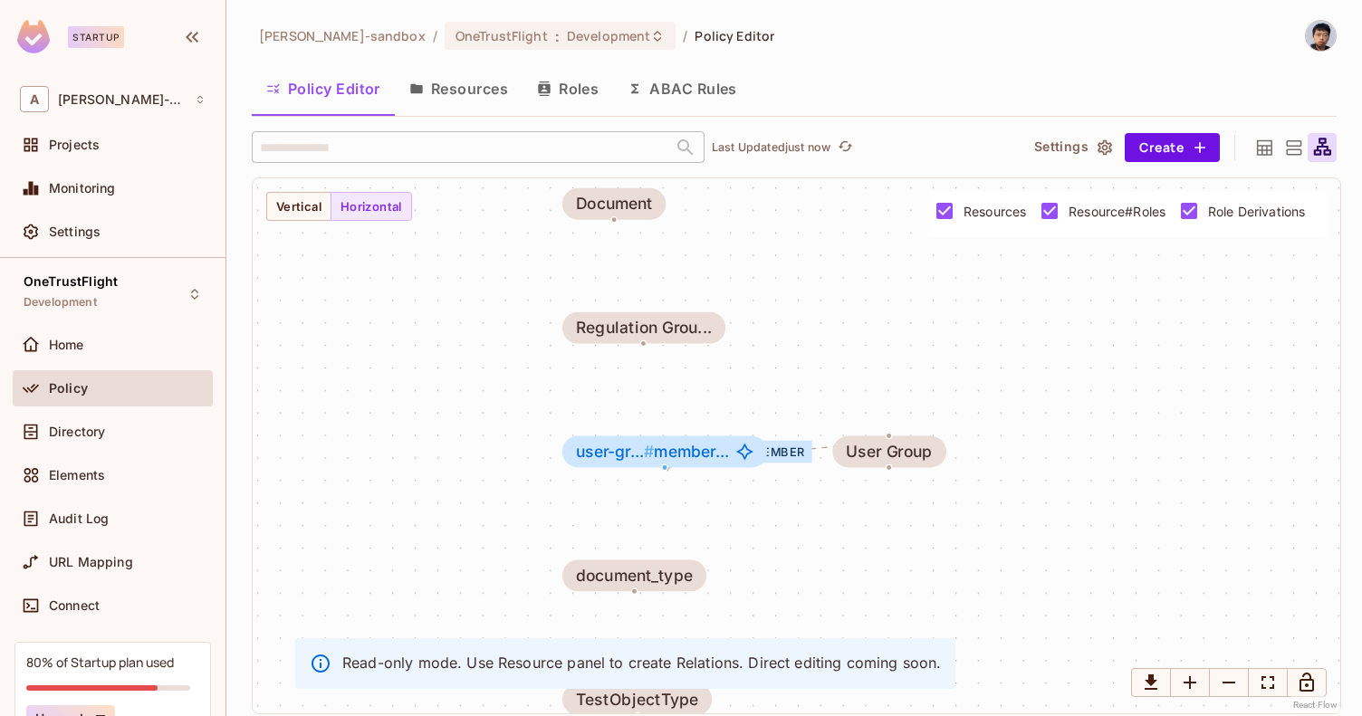
drag, startPoint x: 772, startPoint y: 333, endPoint x: 943, endPoint y: 577, distance: 297.1
click at [943, 577] on div "member read OrgUnit Object Type User Document Regulation Grou... User Group use…" at bounding box center [796, 445] width 1087 height 535
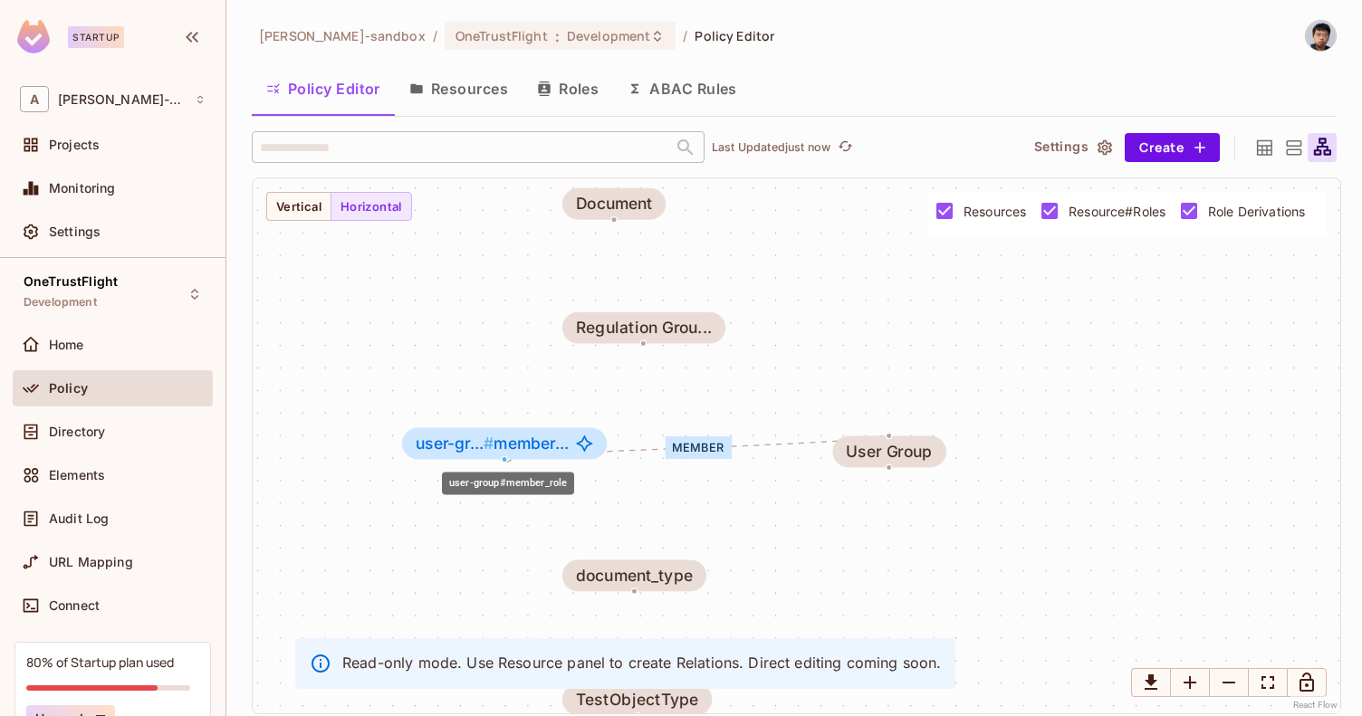
drag, startPoint x: 646, startPoint y: 455, endPoint x: 488, endPoint y: 446, distance: 157.8
click at [488, 446] on span "#" at bounding box center [488, 443] width 10 height 19
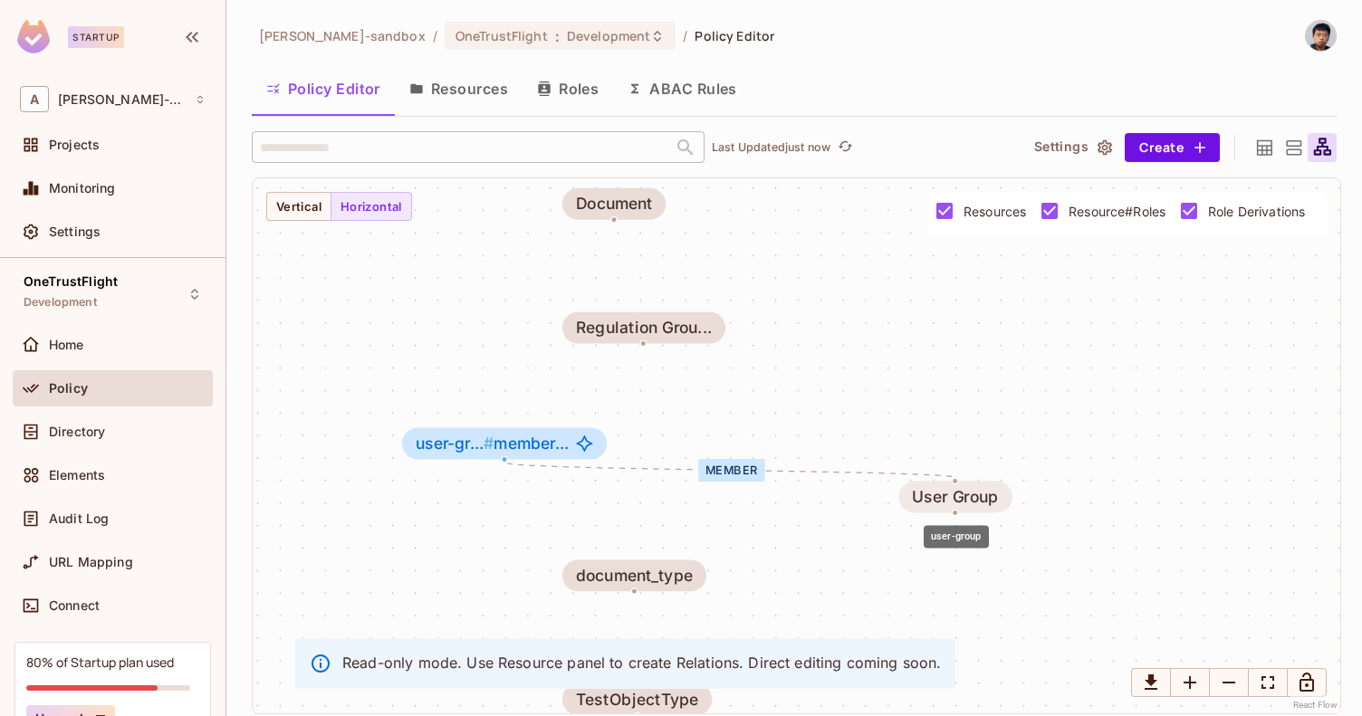
drag, startPoint x: 905, startPoint y: 455, endPoint x: 972, endPoint y: 500, distance: 80.9
click at [972, 501] on div "User Group" at bounding box center [955, 497] width 86 height 18
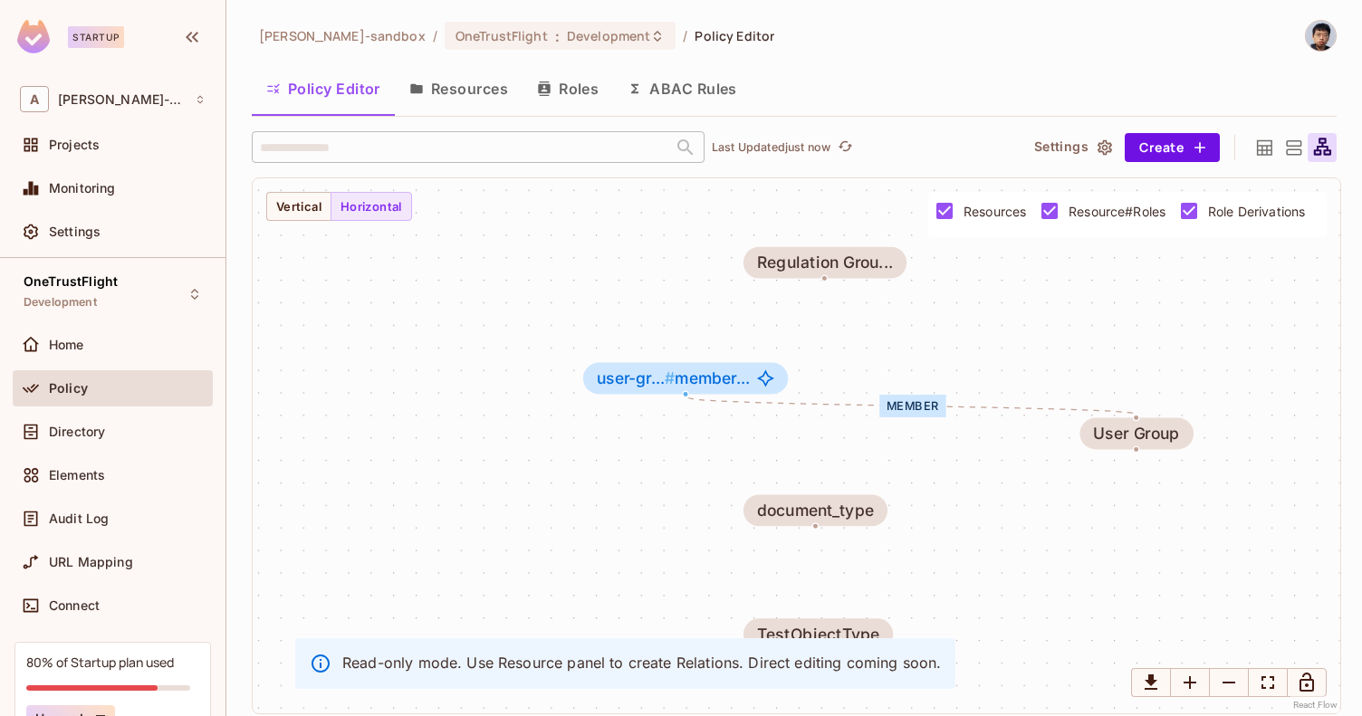
drag, startPoint x: 698, startPoint y: 515, endPoint x: 879, endPoint y: 450, distance: 192.5
click at [879, 450] on div "member read OrgUnit Object Type User Document Regulation Grou... User Group use…" at bounding box center [796, 445] width 1087 height 535
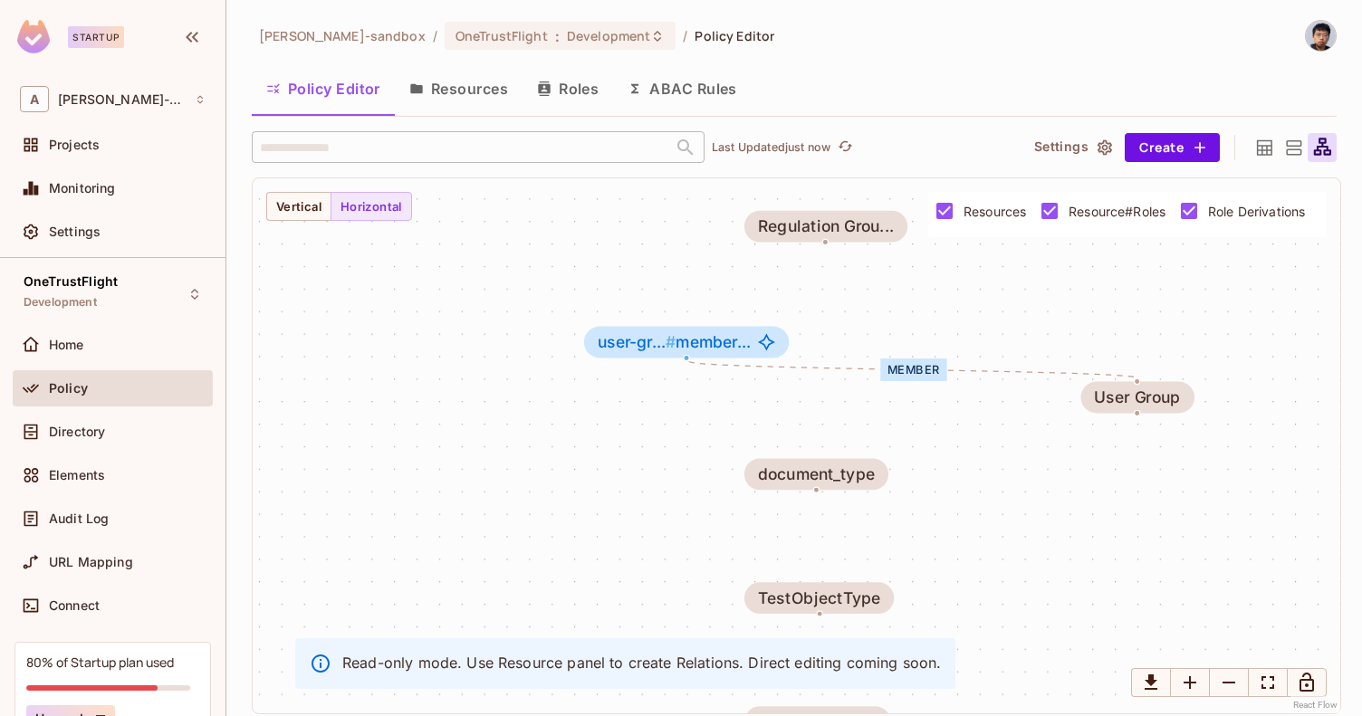
drag, startPoint x: 974, startPoint y: 541, endPoint x: 913, endPoint y: 252, distance: 295.3
click at [913, 252] on div "member read OrgUnit Object Type User Document Regulation Grou... User Group use…" at bounding box center [796, 445] width 1087 height 535
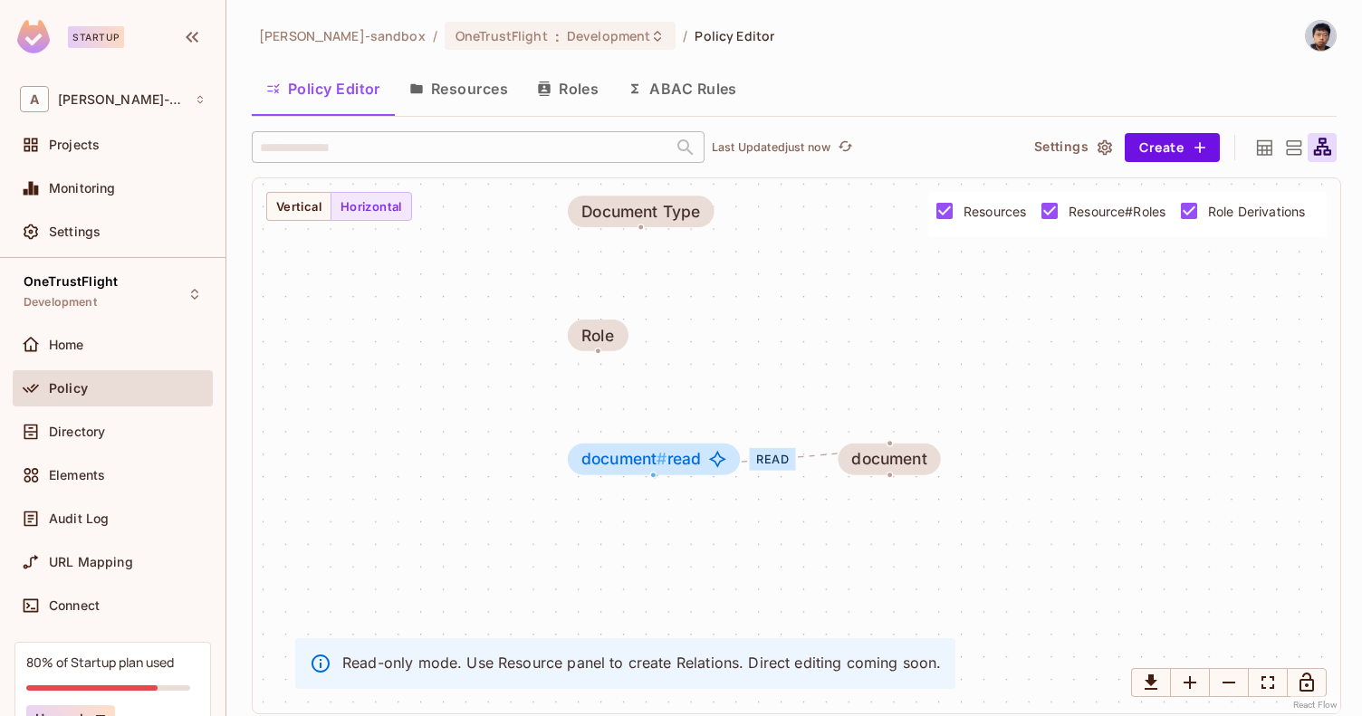
drag, startPoint x: 954, startPoint y: 479, endPoint x: 803, endPoint y: 282, distance: 248.6
click at [805, 262] on div "member read OrgUnit Object Type User Document Regulation Grou... User Group use…" at bounding box center [796, 445] width 1087 height 535
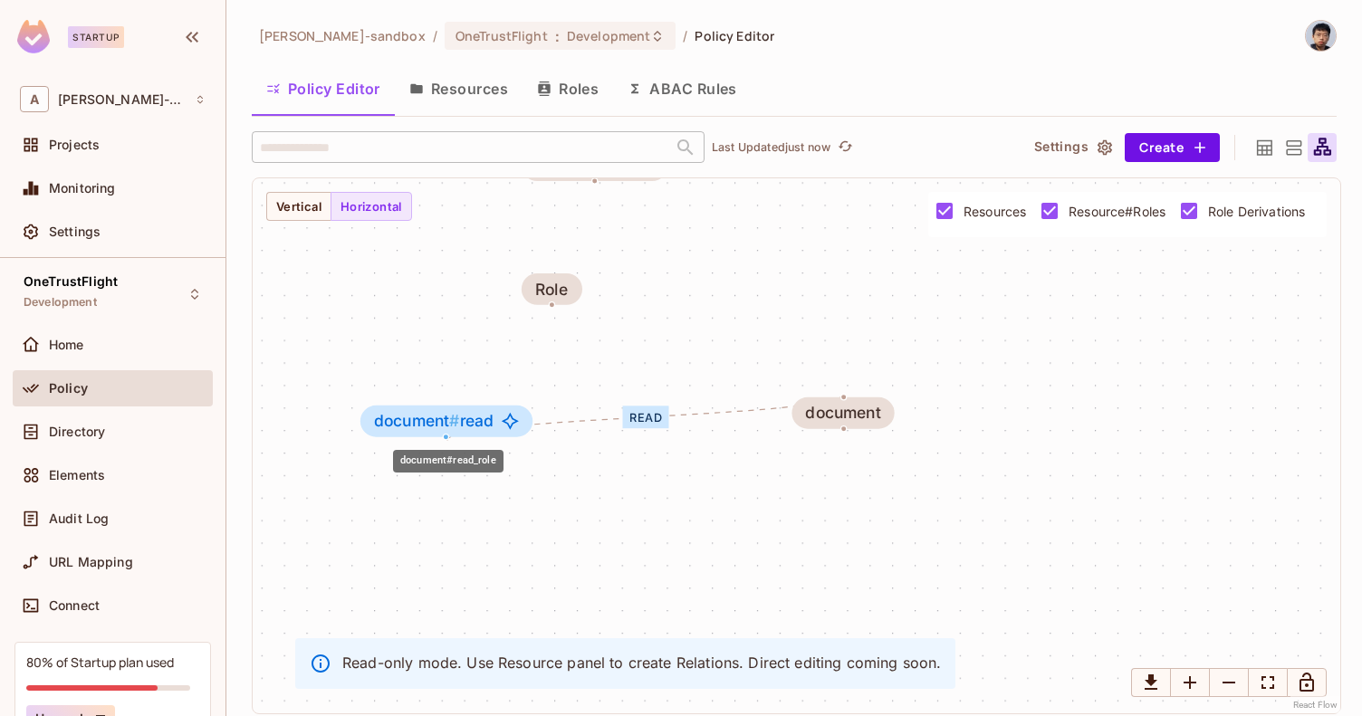
drag, startPoint x: 592, startPoint y: 414, endPoint x: 446, endPoint y: 422, distance: 146.0
click at [446, 422] on span "document #" at bounding box center [417, 420] width 86 height 19
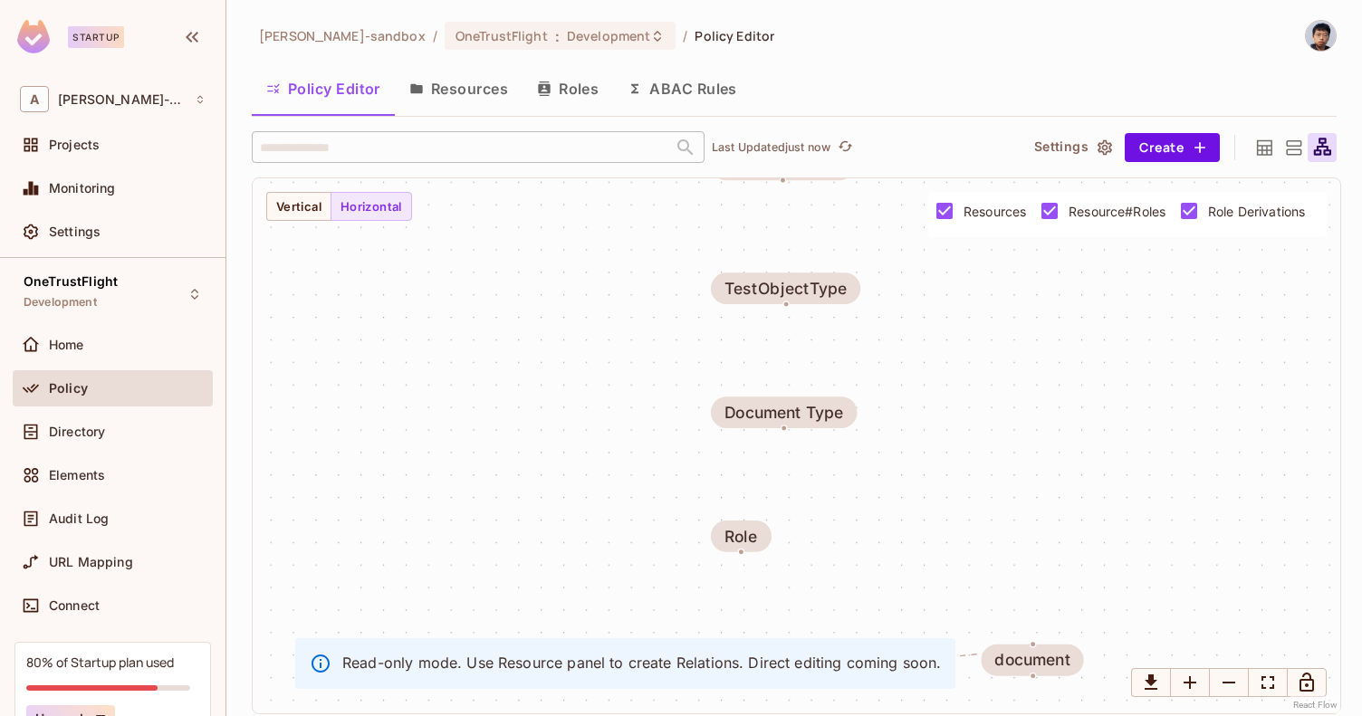
drag, startPoint x: 713, startPoint y: 273, endPoint x: 906, endPoint y: 513, distance: 307.8
click at [903, 521] on div "member read OrgUnit Object Type User Document Regulation Grou... User Group use…" at bounding box center [796, 445] width 1087 height 535
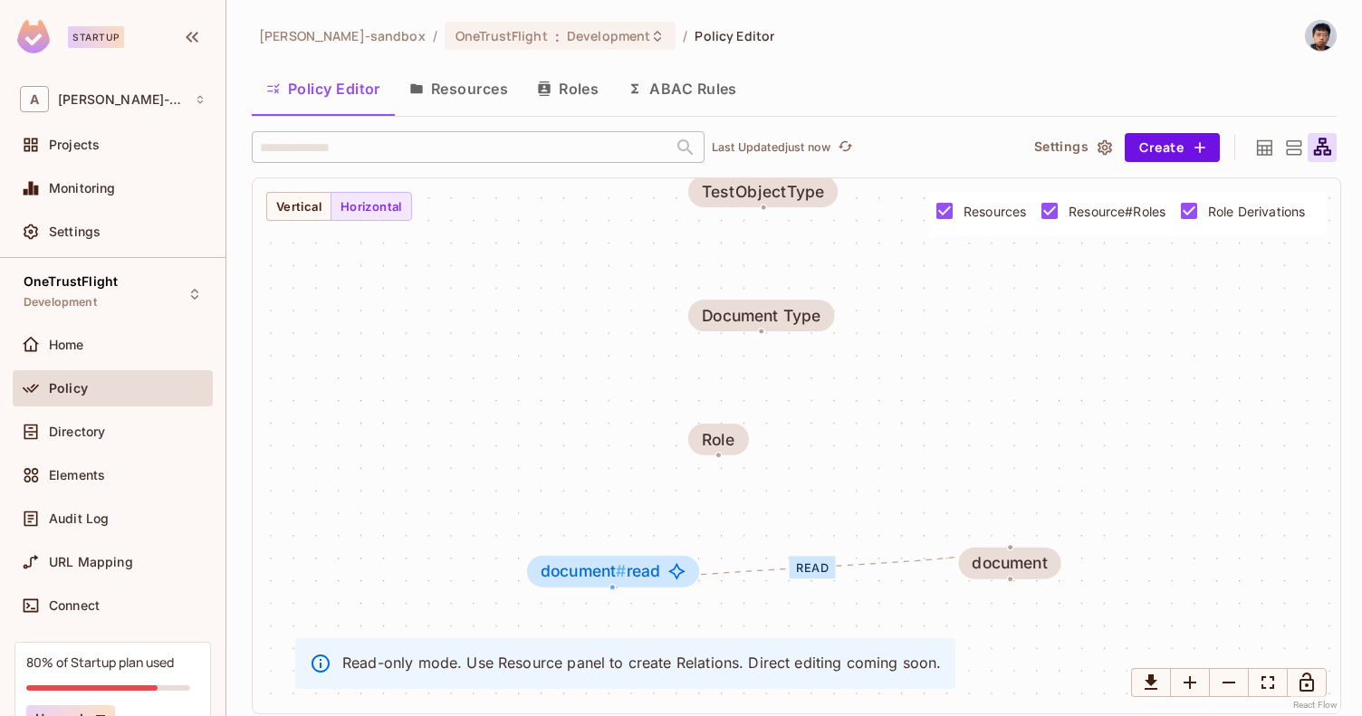
drag, startPoint x: 929, startPoint y: 506, endPoint x: 809, endPoint y: 532, distance: 123.2
click at [811, 540] on div "member read OrgUnit Object Type User Document Regulation Grou... User Group use…" at bounding box center [796, 445] width 1087 height 535
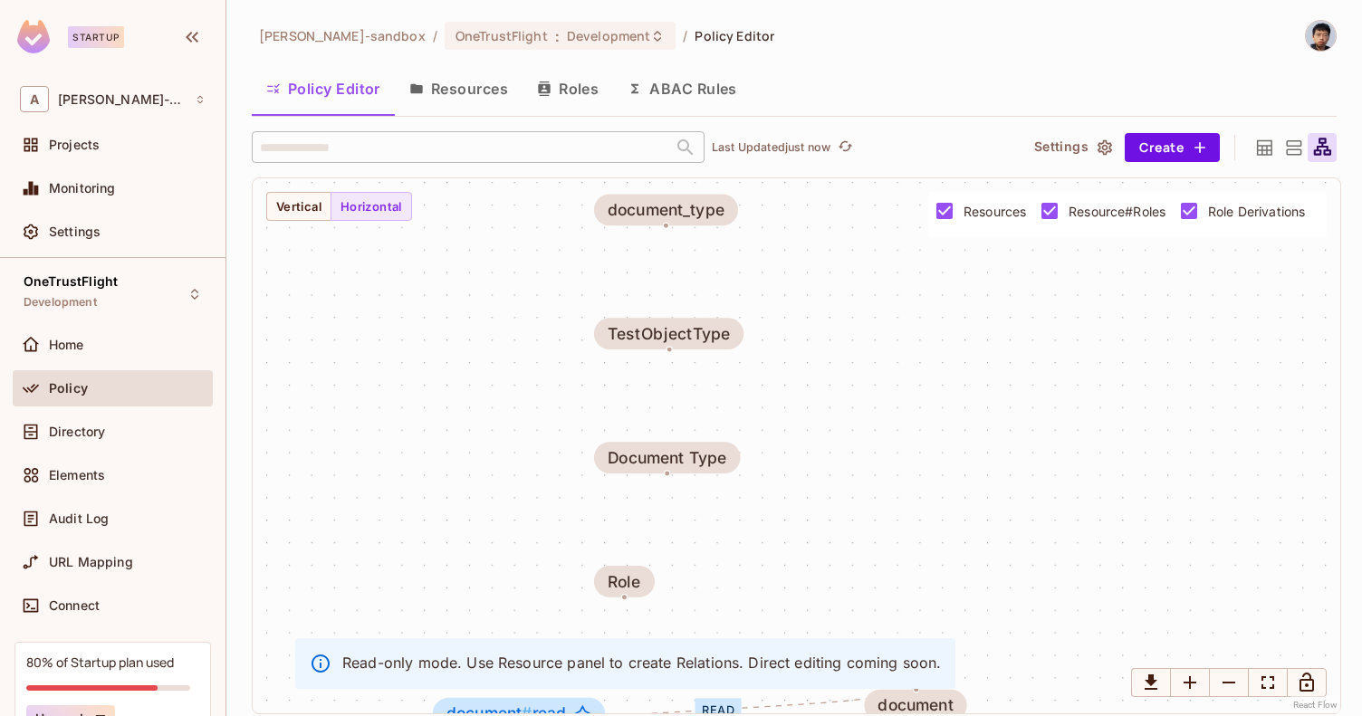
drag, startPoint x: 877, startPoint y: 315, endPoint x: 931, endPoint y: 539, distance: 229.9
click at [936, 573] on div "member read OrgUnit Object Type User Document Regulation Grou... User Group use…" at bounding box center [796, 445] width 1087 height 535
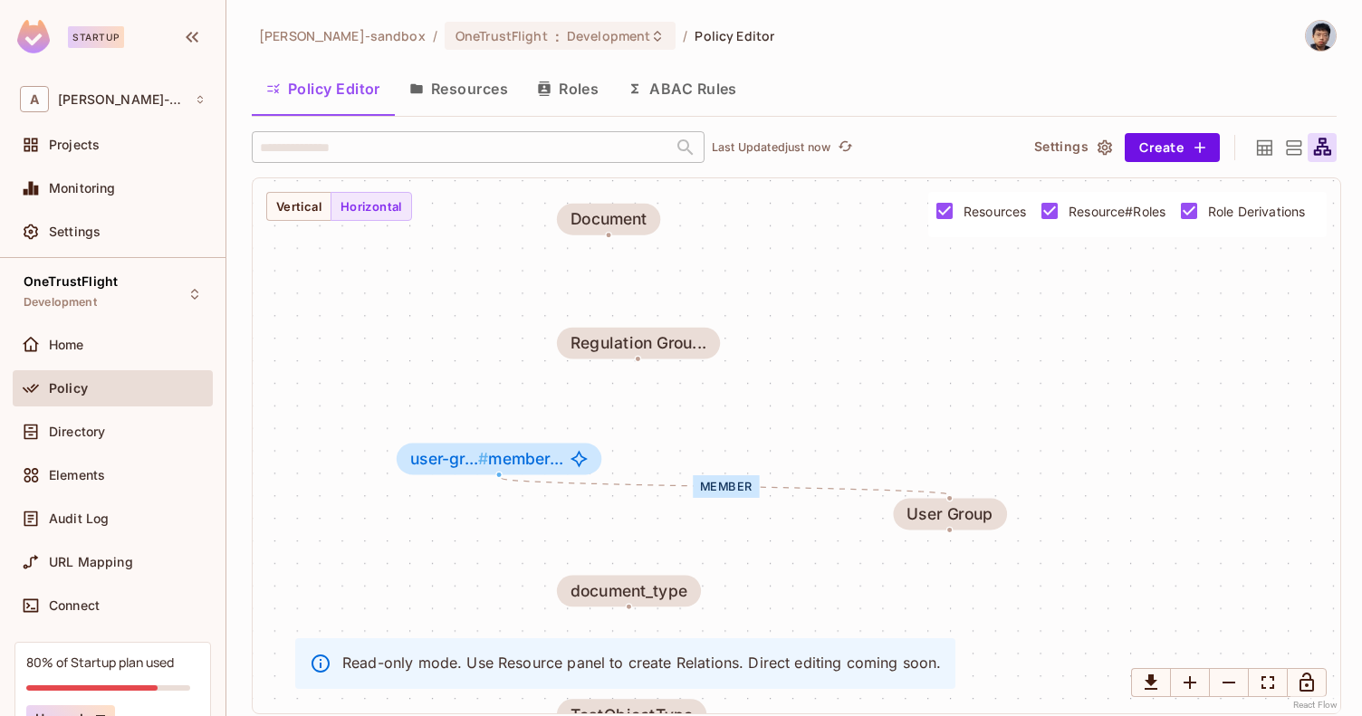
drag, startPoint x: 488, startPoint y: 302, endPoint x: 422, endPoint y: 383, distance: 104.9
click at [422, 383] on div "member read OrgUnit Object Type User Document Regulation Grou... User Group use…" at bounding box center [796, 445] width 1087 height 535
click at [1263, 150] on icon at bounding box center [1264, 146] width 15 height 15
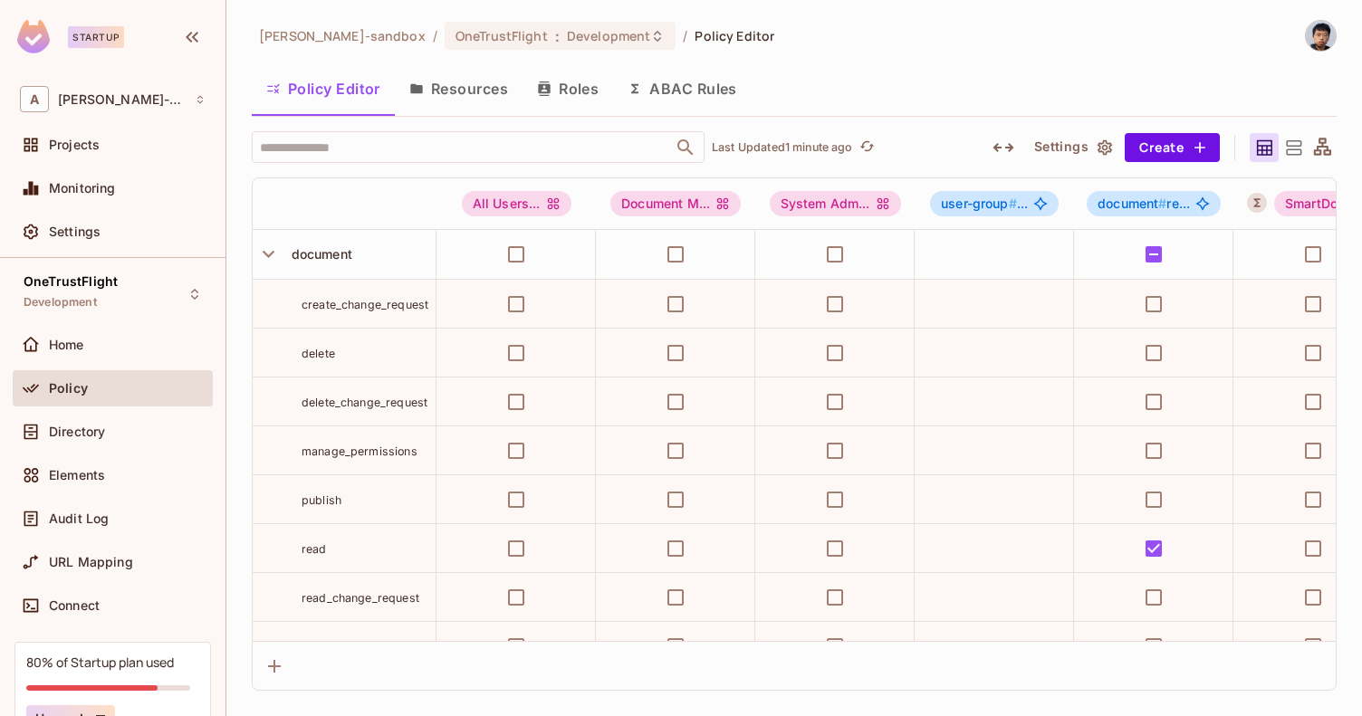
click at [1288, 154] on icon at bounding box center [1293, 147] width 15 height 14
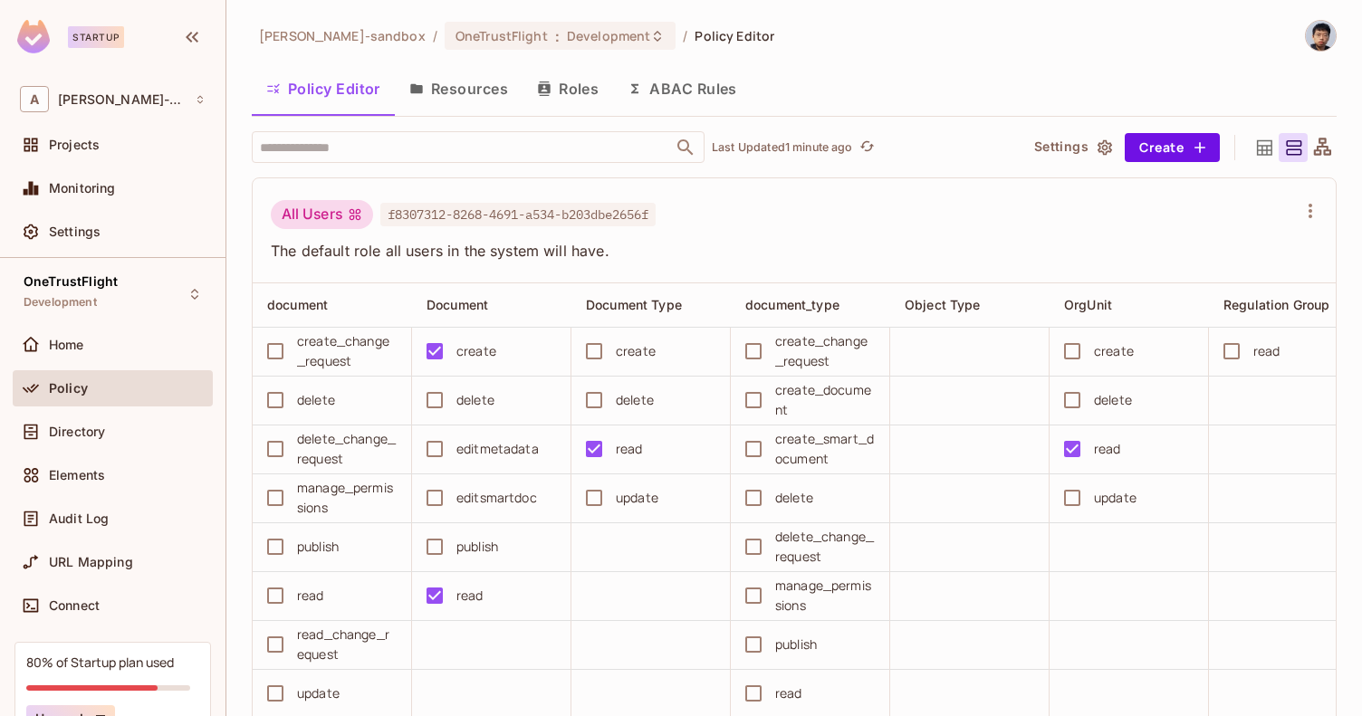
click at [1311, 144] on icon at bounding box center [1322, 148] width 23 height 23
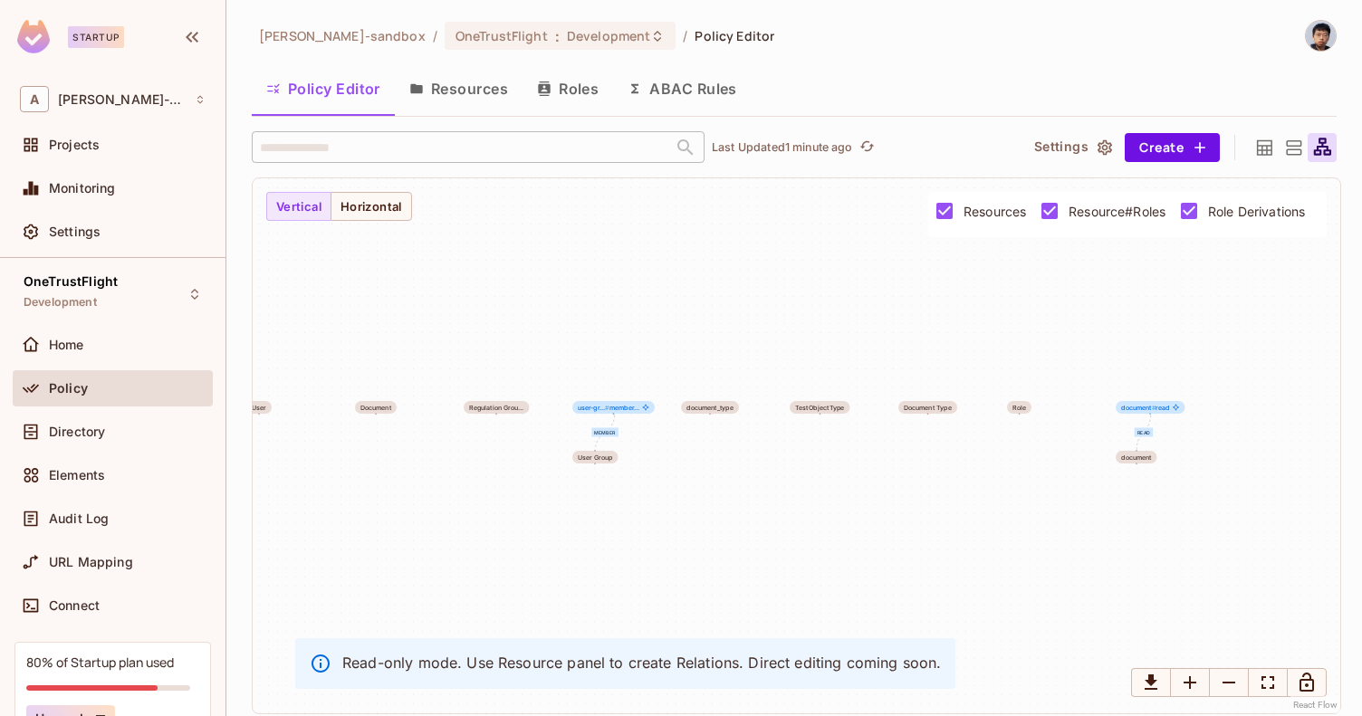
drag, startPoint x: 981, startPoint y: 546, endPoint x: 791, endPoint y: 532, distance: 189.7
click at [791, 532] on div "member read OrgUnit Object Type User Document Regulation Grou... User Group use…" at bounding box center [796, 445] width 1087 height 535
click at [493, 84] on button "Resources" at bounding box center [459, 88] width 128 height 45
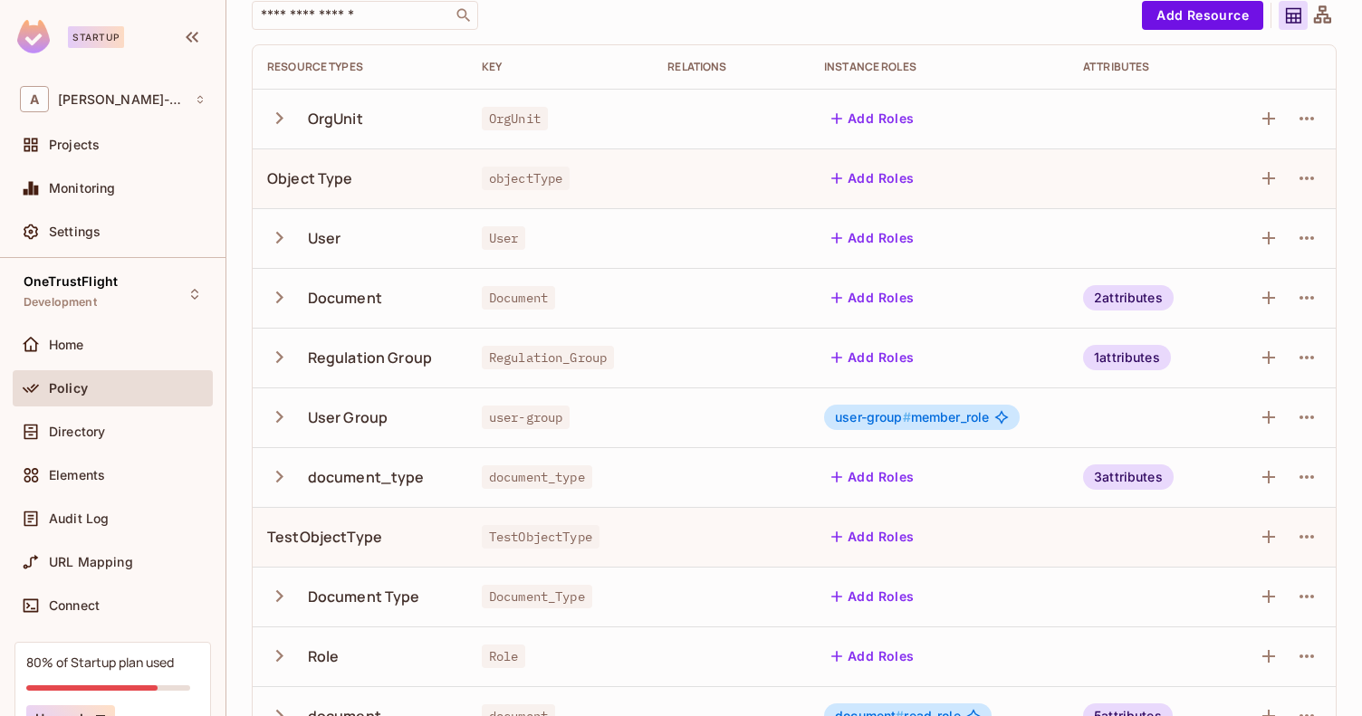
scroll to position [176, 0]
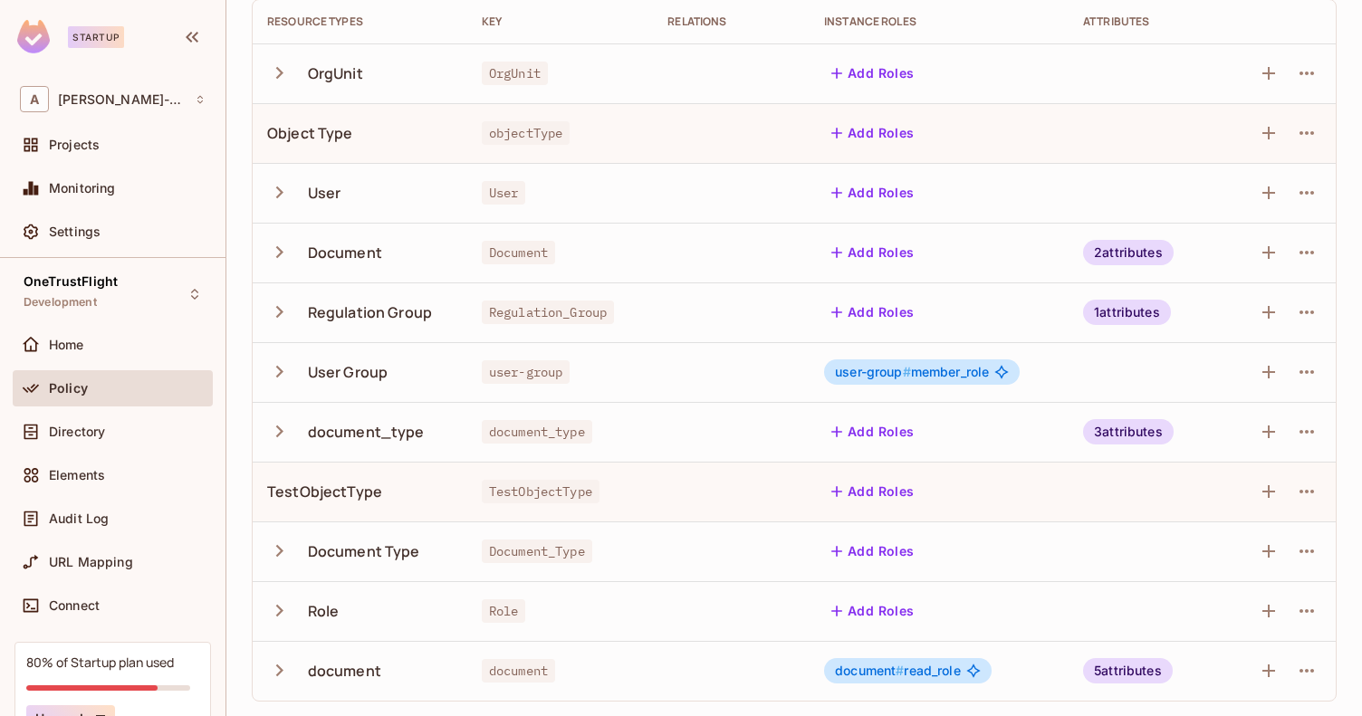
click at [272, 373] on icon "button" at bounding box center [279, 371] width 24 height 24
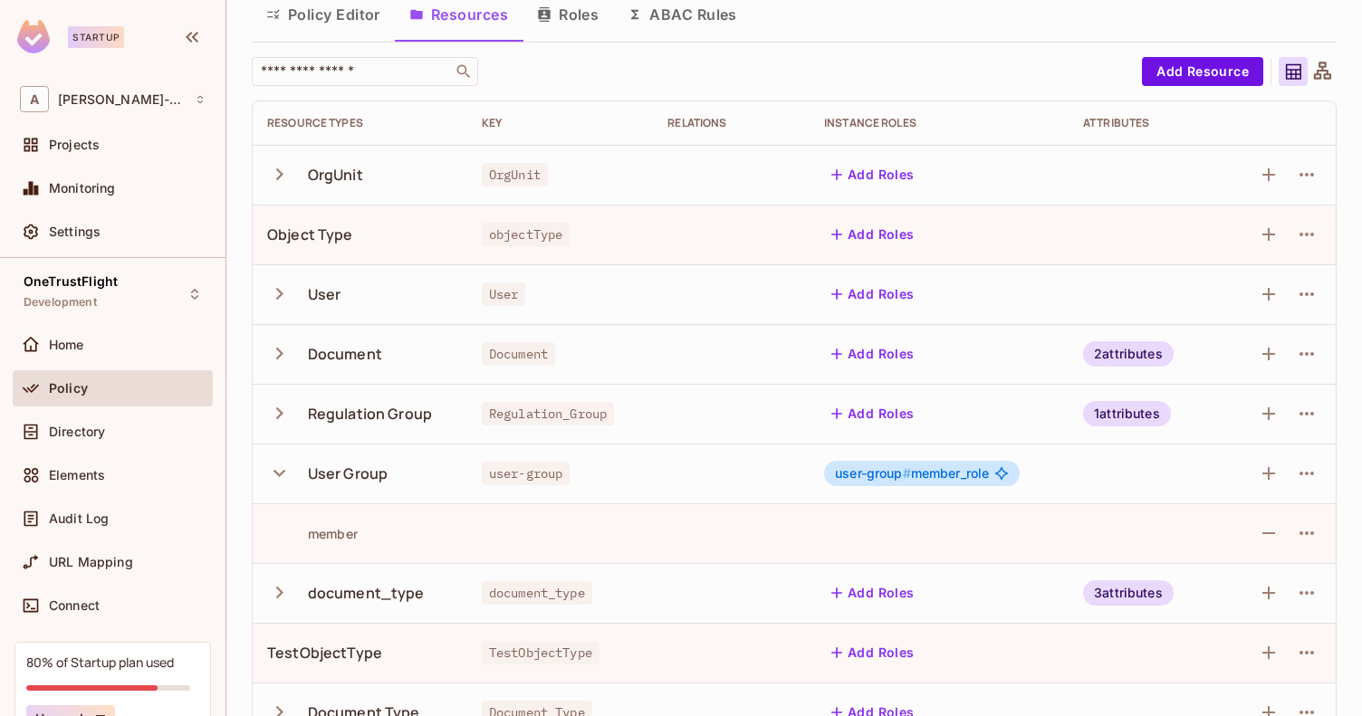
scroll to position [0, 0]
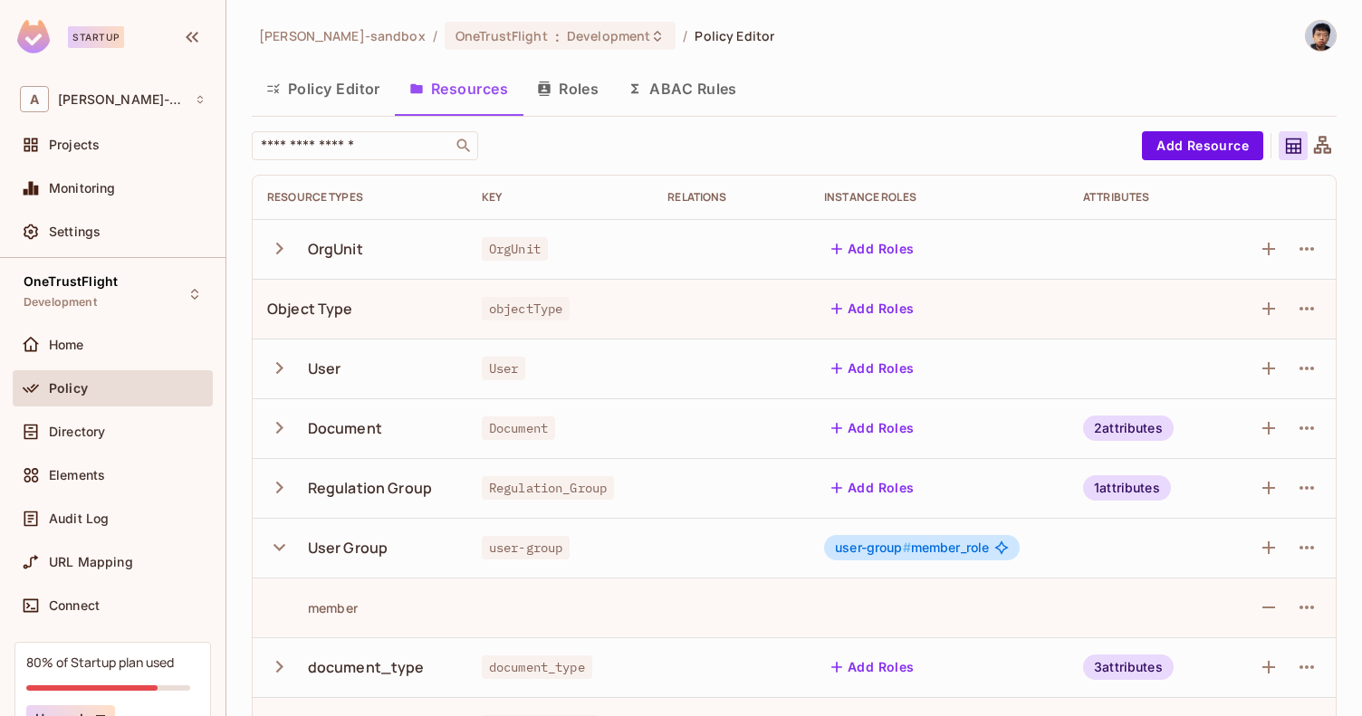
click at [592, 99] on button "Roles" at bounding box center [567, 88] width 91 height 45
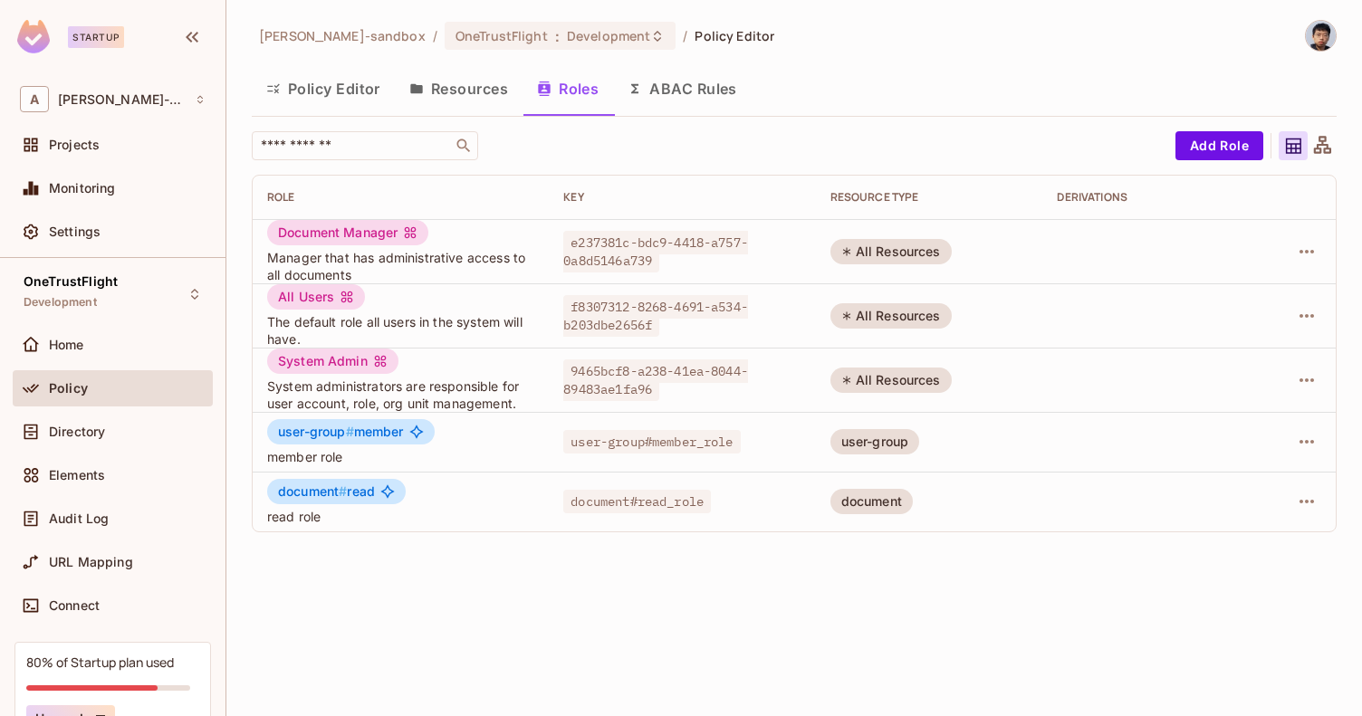
click at [675, 74] on button "ABAC Rules" at bounding box center [682, 88] width 139 height 45
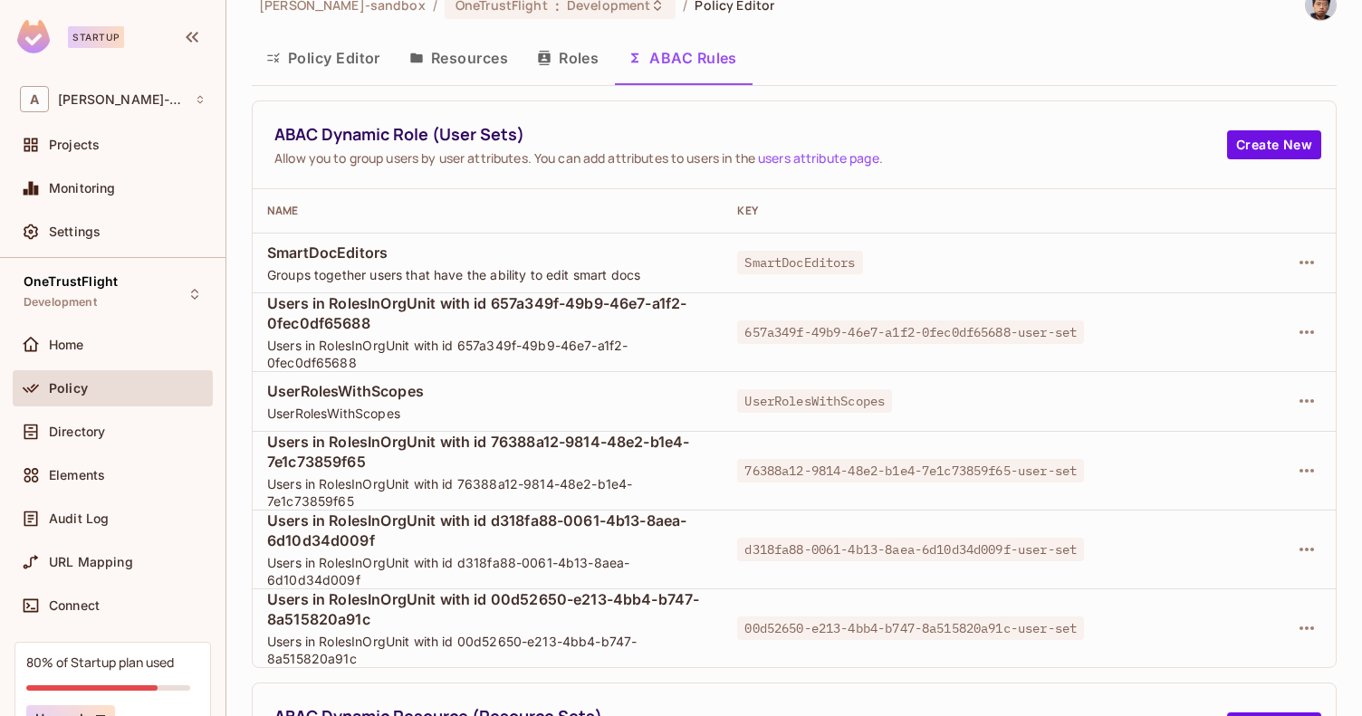
scroll to position [125, 0]
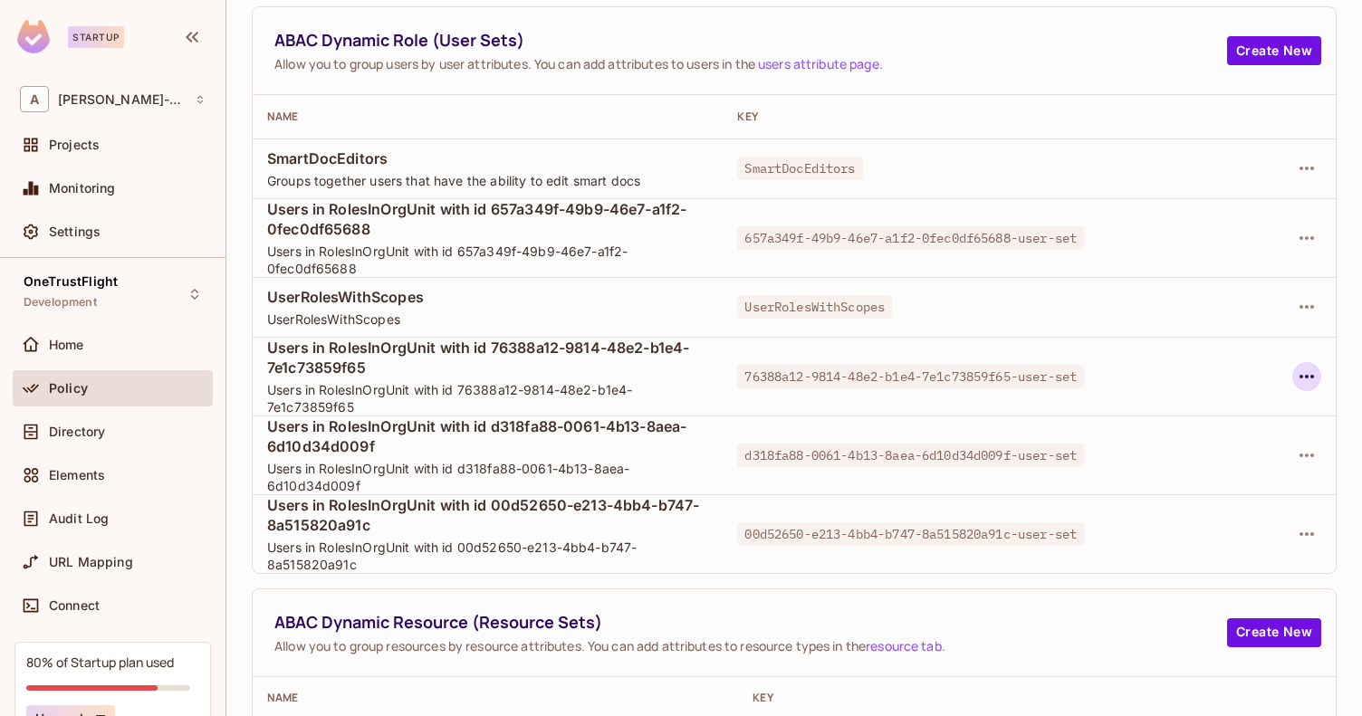
click at [1292, 374] on button "button" at bounding box center [1306, 376] width 29 height 29
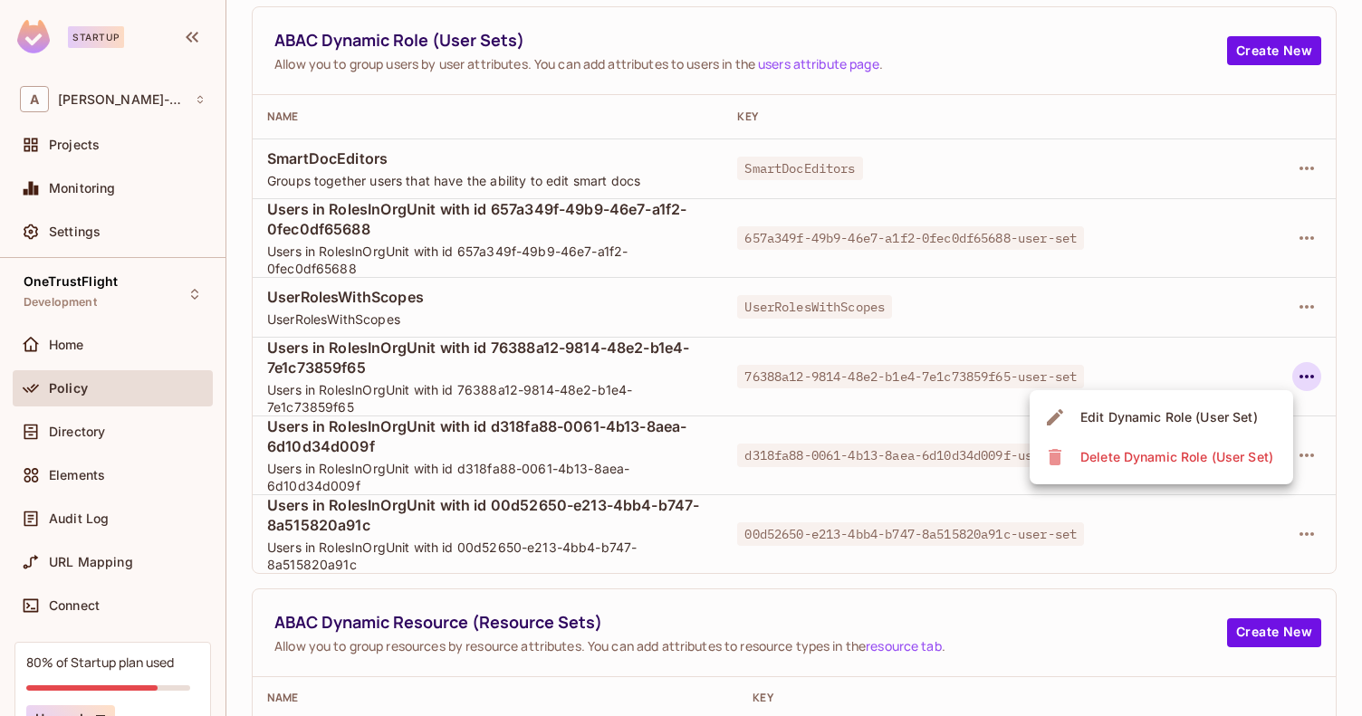
click at [1187, 409] on div "Edit Dynamic Role (User Set)" at bounding box center [1168, 417] width 177 height 18
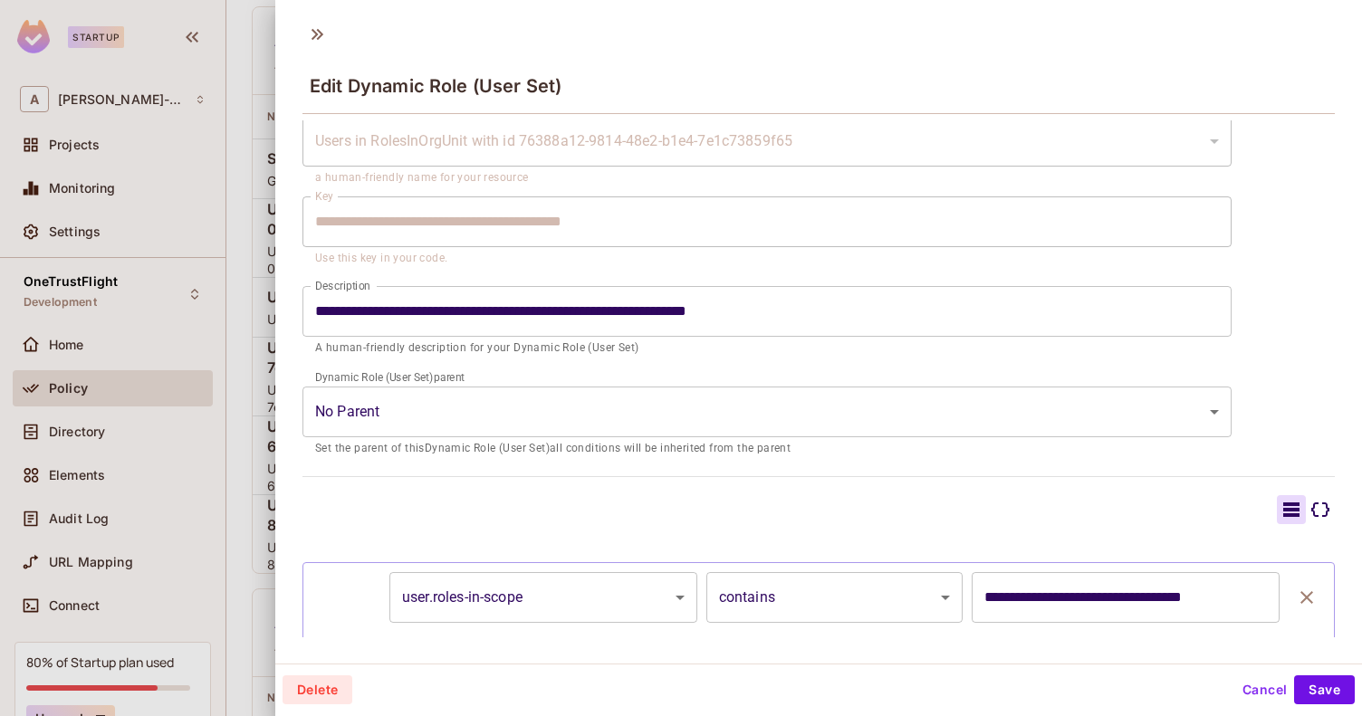
scroll to position [139, 0]
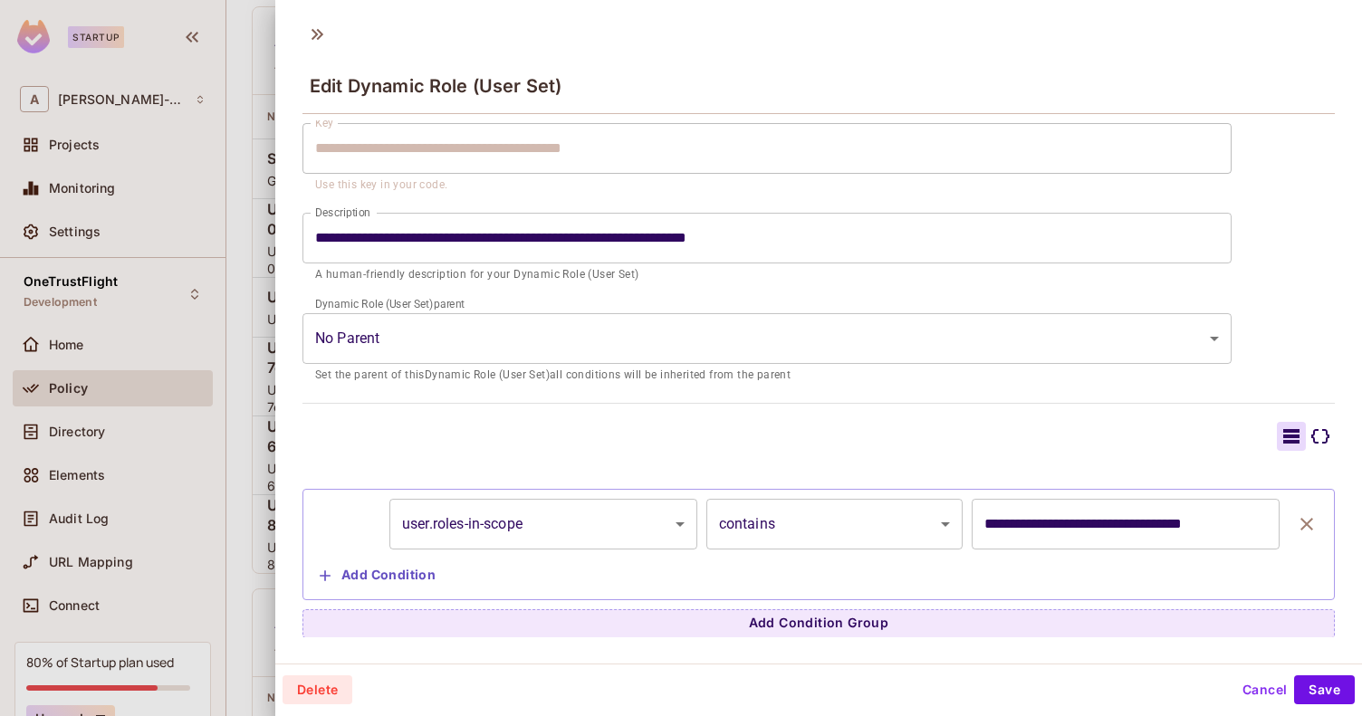
click at [1309, 440] on icon at bounding box center [1320, 437] width 22 height 22
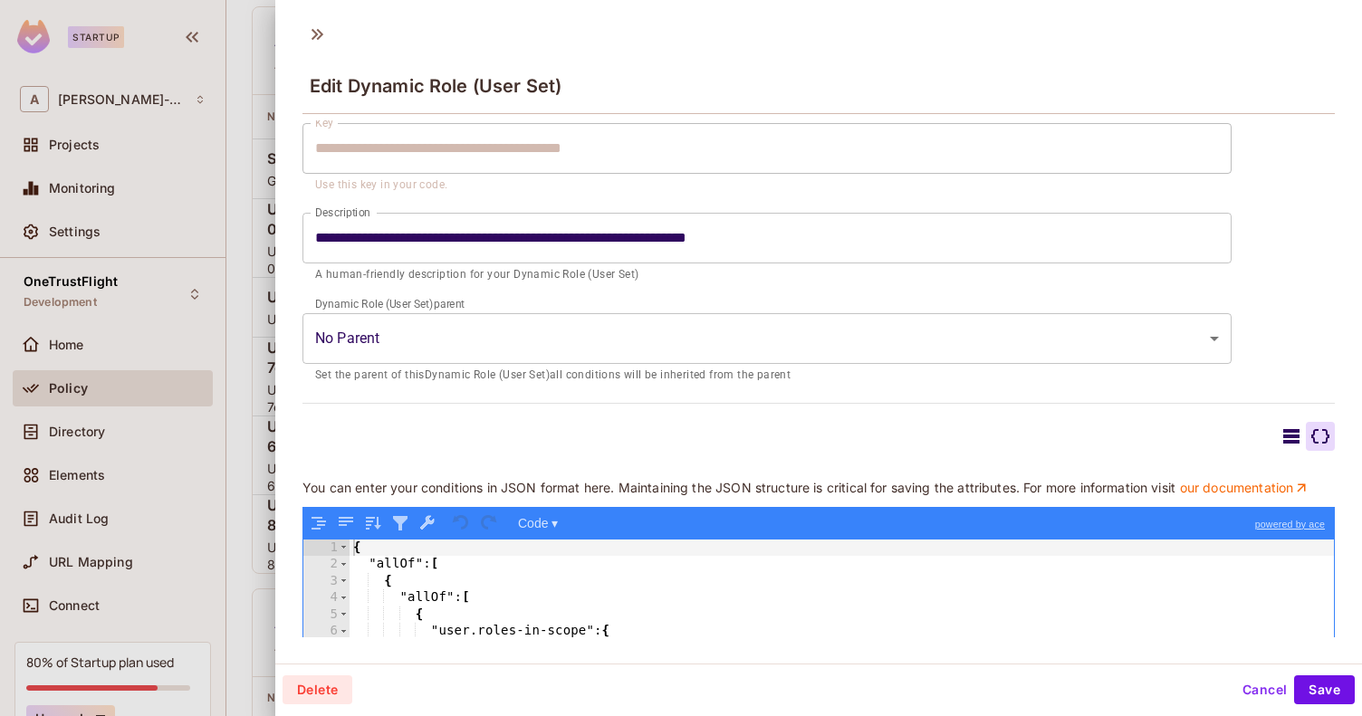
scroll to position [350, 0]
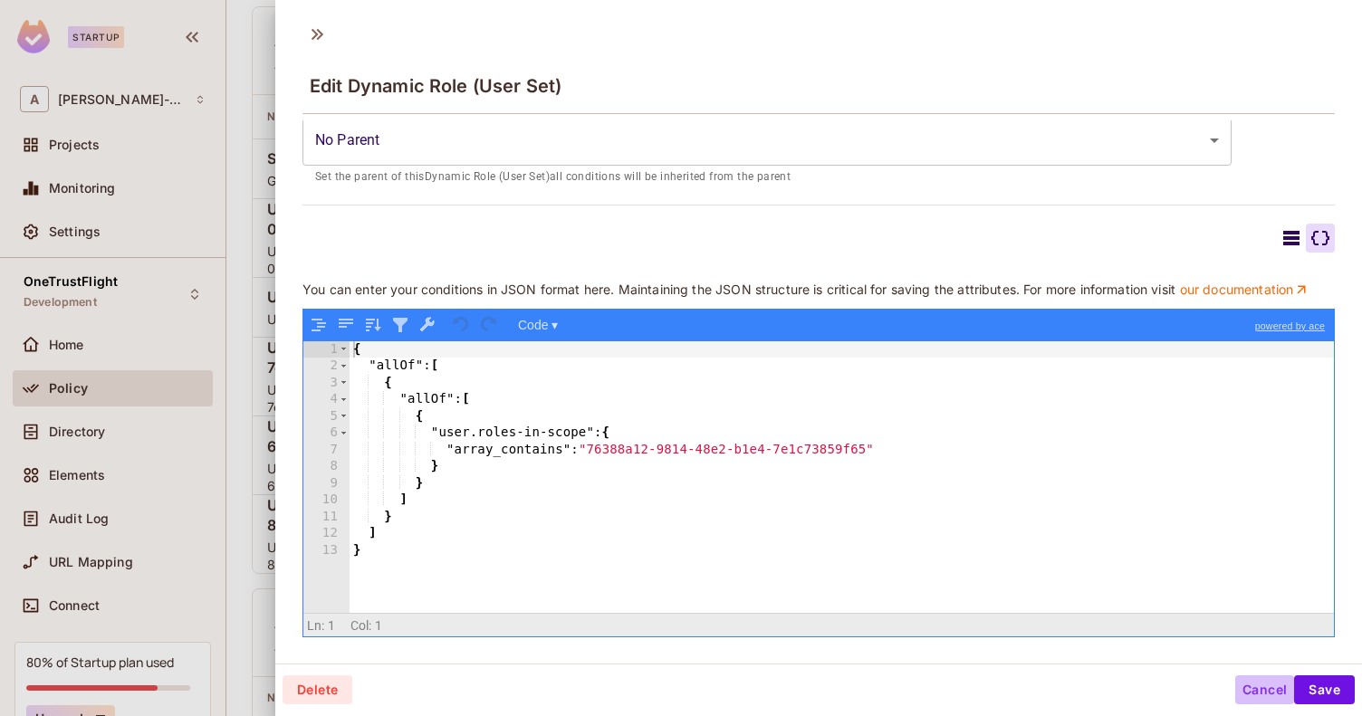
click at [1248, 692] on button "Cancel" at bounding box center [1264, 689] width 59 height 29
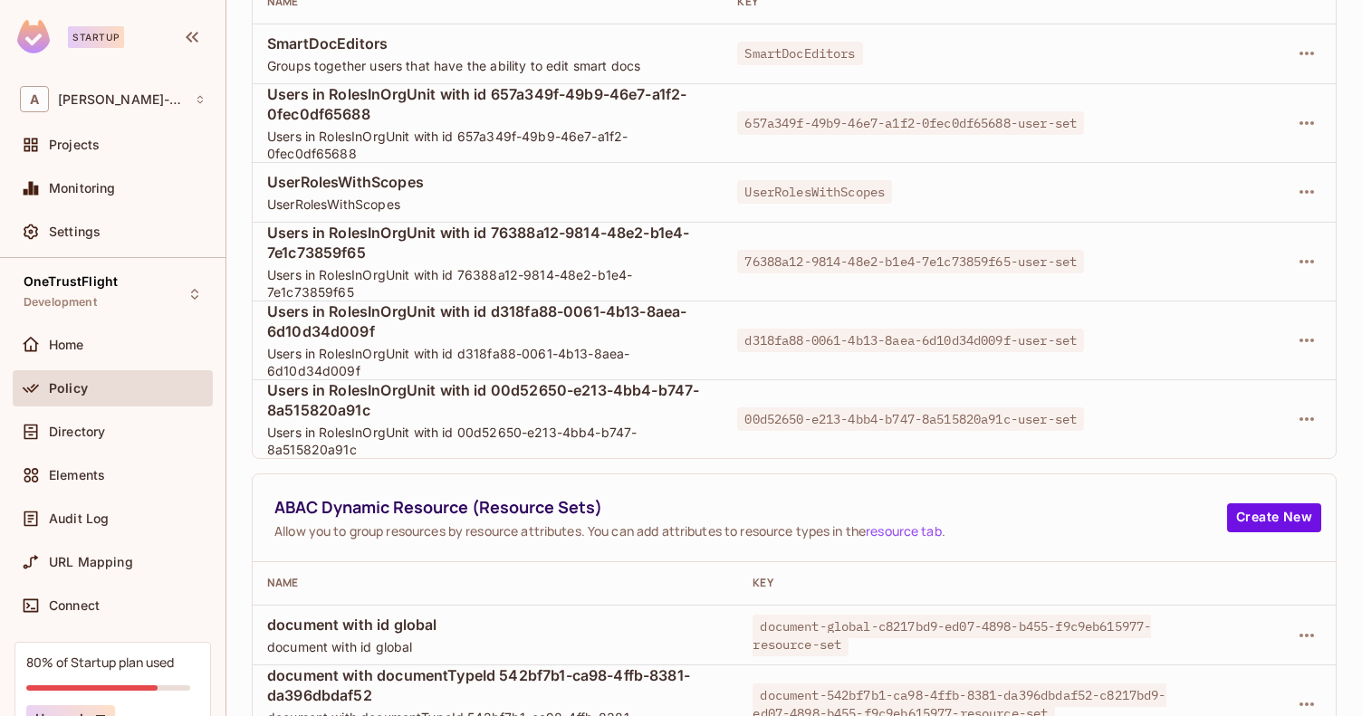
scroll to position [569, 0]
